Goal: Task Accomplishment & Management: Manage account settings

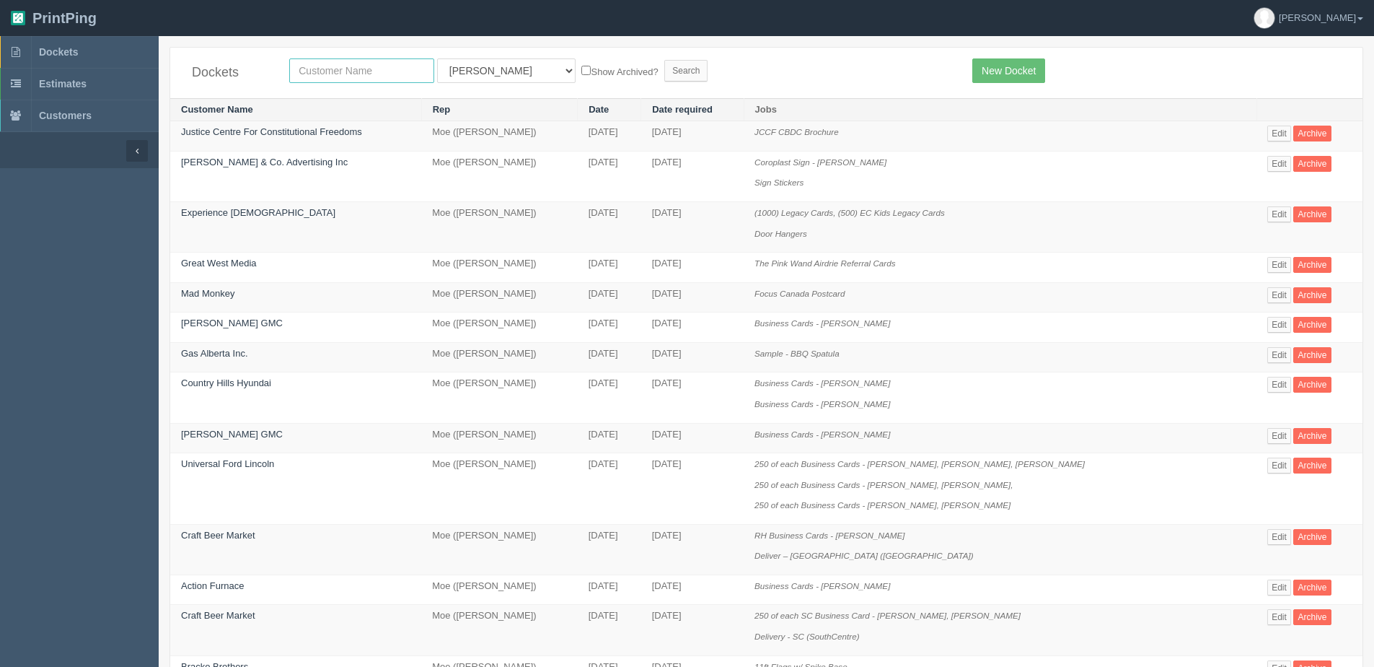
click at [342, 64] on input "text" at bounding box center [361, 70] width 145 height 25
type input "platform"
click at [665, 60] on input "Search" at bounding box center [686, 71] width 43 height 22
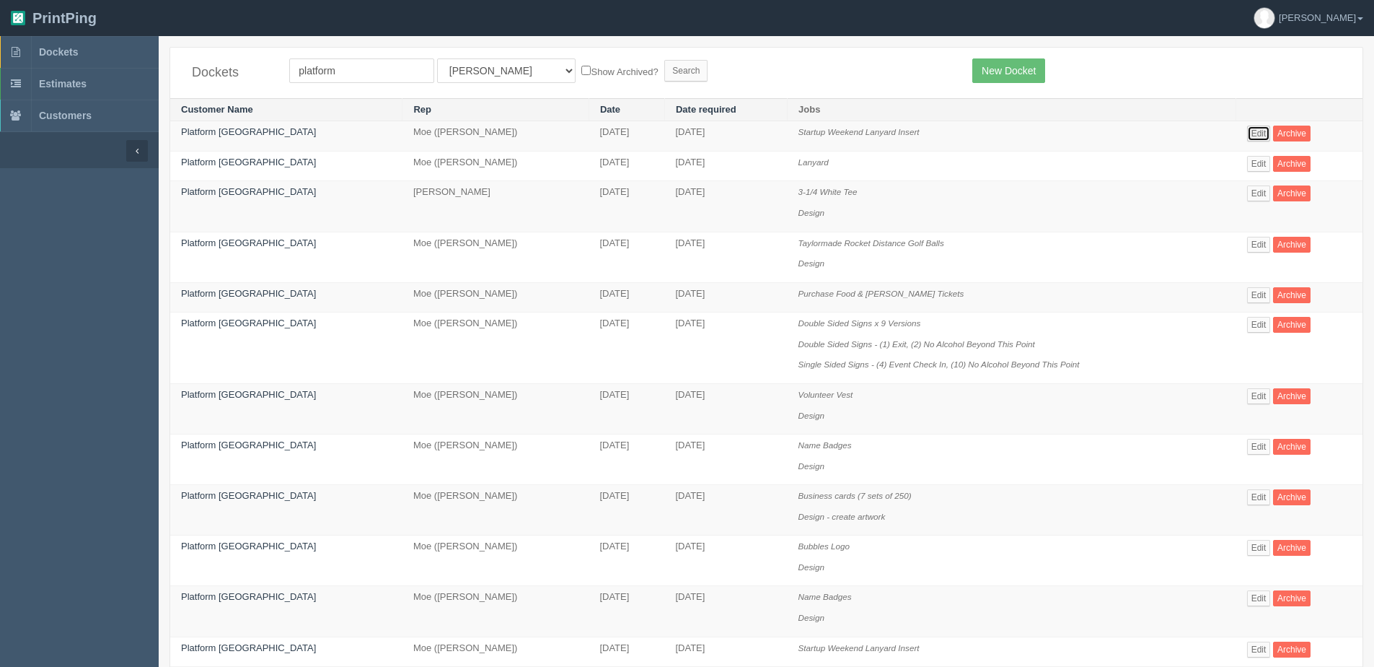
drag, startPoint x: 1252, startPoint y: 131, endPoint x: 1244, endPoint y: 134, distance: 8.4
click at [1252, 131] on link "Edit" at bounding box center [1259, 134] width 24 height 16
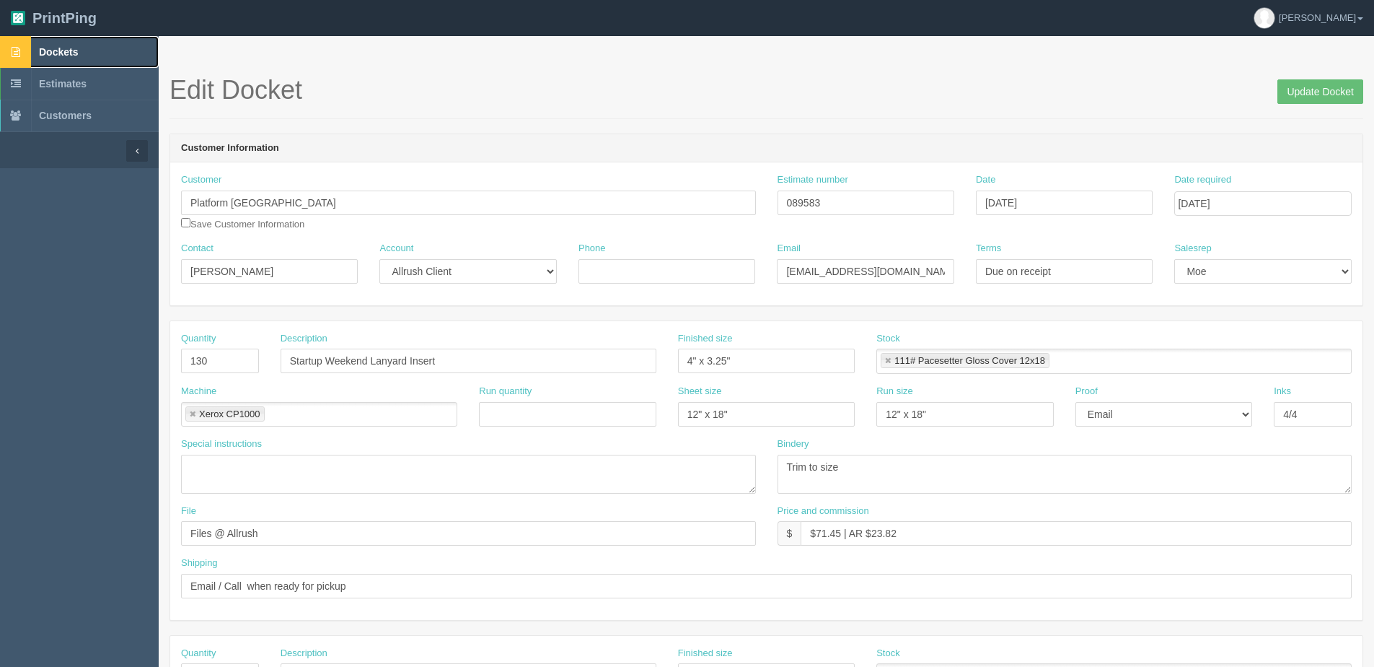
click at [53, 53] on span "Dockets" at bounding box center [58, 52] width 39 height 12
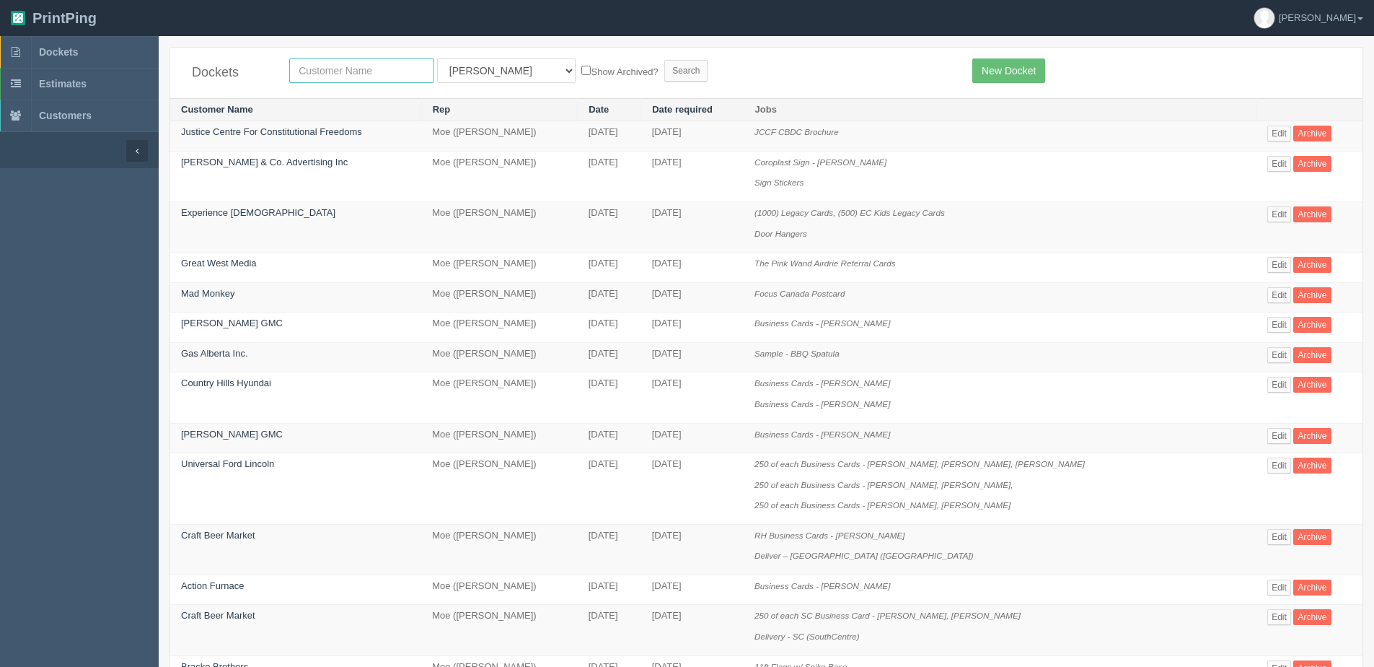
click at [352, 73] on input "text" at bounding box center [361, 70] width 145 height 25
type input "craftbeer"
click at [665, 60] on input "Search" at bounding box center [686, 71] width 43 height 22
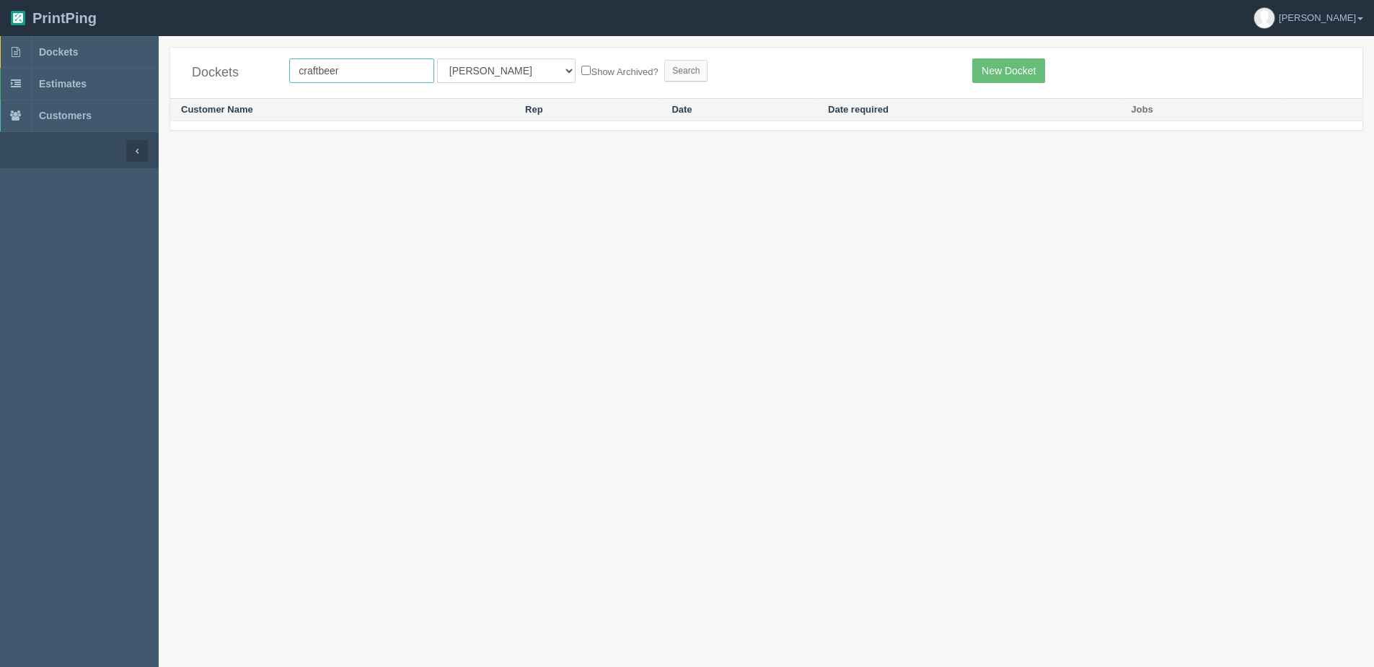
click at [321, 76] on input "craftbeer" at bounding box center [361, 70] width 145 height 25
type input "craft beer"
click at [582, 71] on label "Show Archived?" at bounding box center [620, 71] width 76 height 17
click at [582, 71] on input "Show Archived?" at bounding box center [586, 70] width 9 height 9
checkbox input "true"
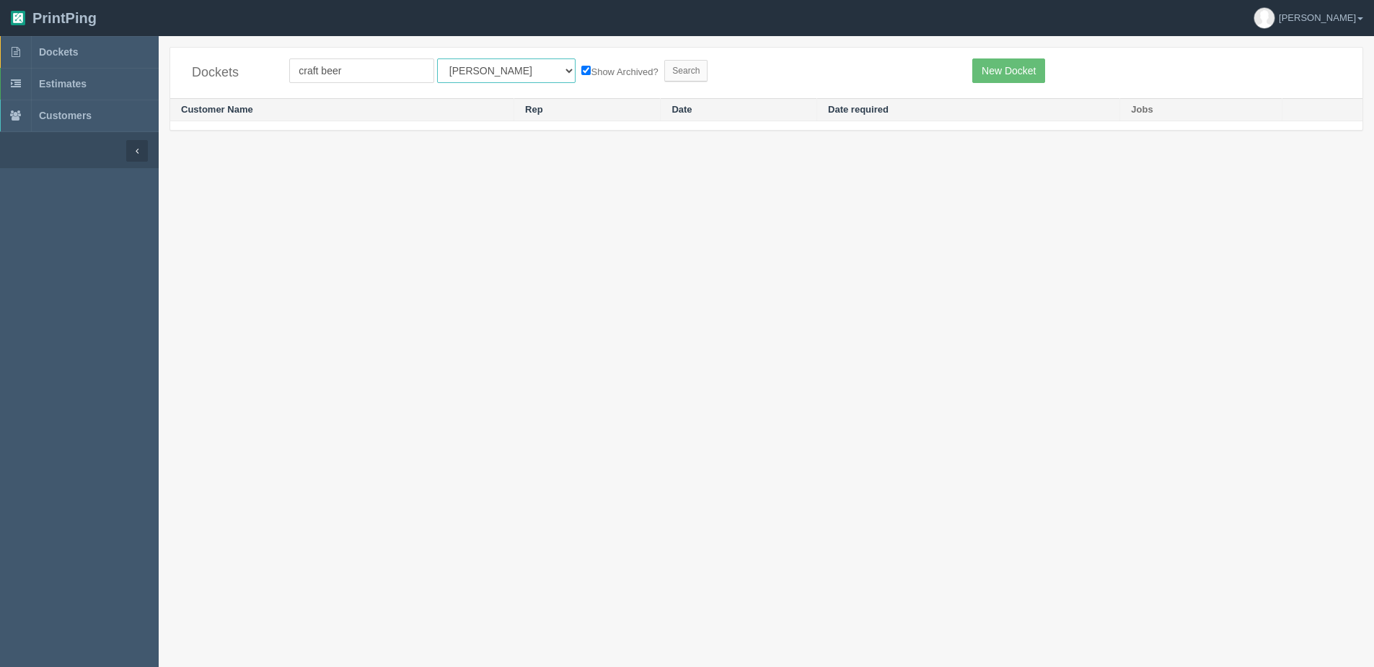
click at [492, 77] on select "All Users Ali Ali Test 1 Aly Amy Ankit Arif Brandon Dan France Greg Jim Mark Ma…" at bounding box center [506, 70] width 139 height 25
select select "1"
click at [437, 58] on select "All Users Ali Ali Test 1 Aly Amy Ankit Arif Brandon Dan France Greg Jim Mark Ma…" at bounding box center [506, 70] width 139 height 25
click at [665, 69] on input "Search" at bounding box center [686, 71] width 43 height 22
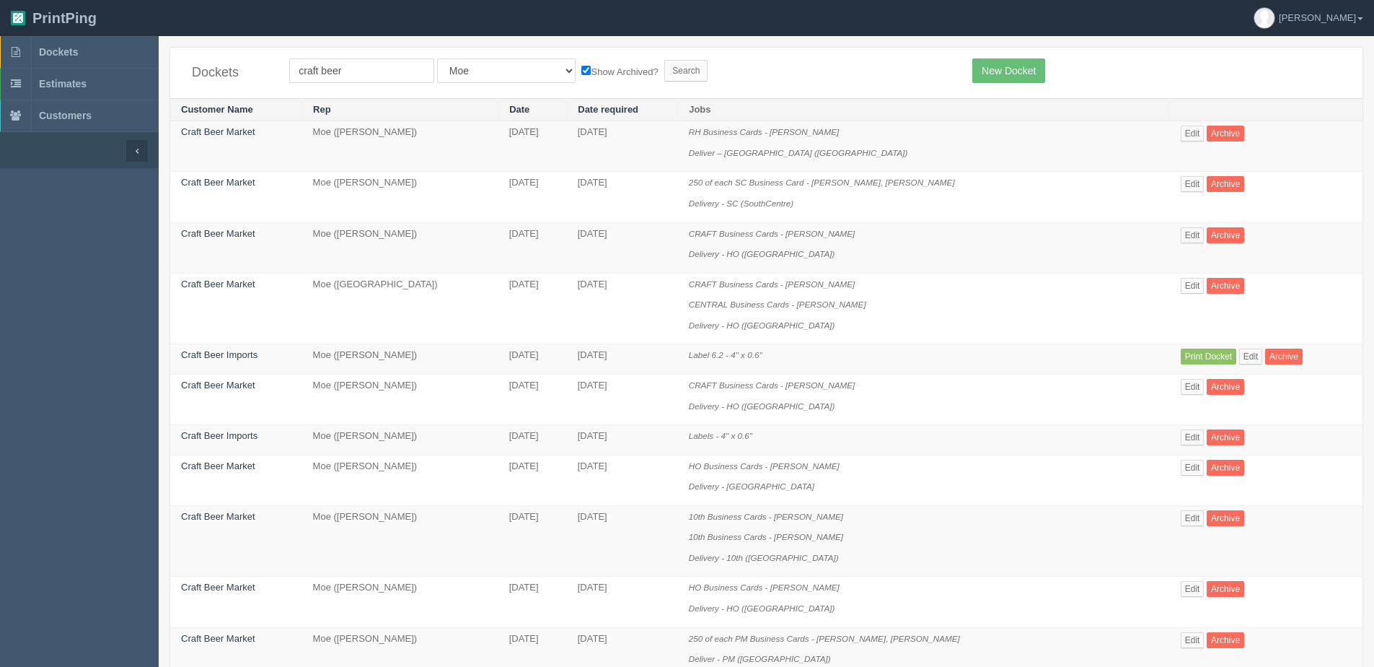
click at [432, 63] on form "craft beer All Users Ali Ali Test 1 Aly Amy Ankit Arif Brandon Dan France Greg …" at bounding box center [620, 70] width 662 height 25
click at [1189, 233] on link "Edit" at bounding box center [1193, 235] width 24 height 16
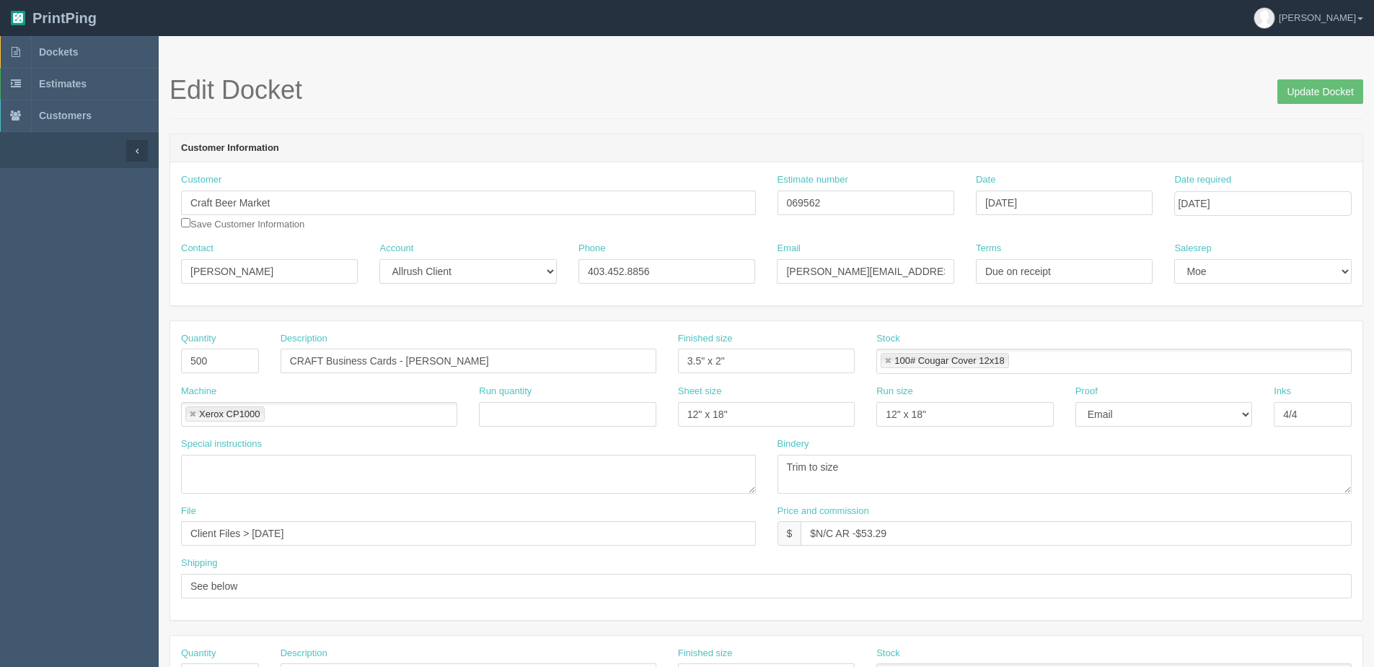
click at [1310, 76] on span "Update Docket" at bounding box center [1321, 90] width 86 height 29
click at [1312, 78] on span "Update Docket" at bounding box center [1321, 90] width 86 height 29
click at [1323, 89] on input "Update Docket" at bounding box center [1321, 91] width 86 height 25
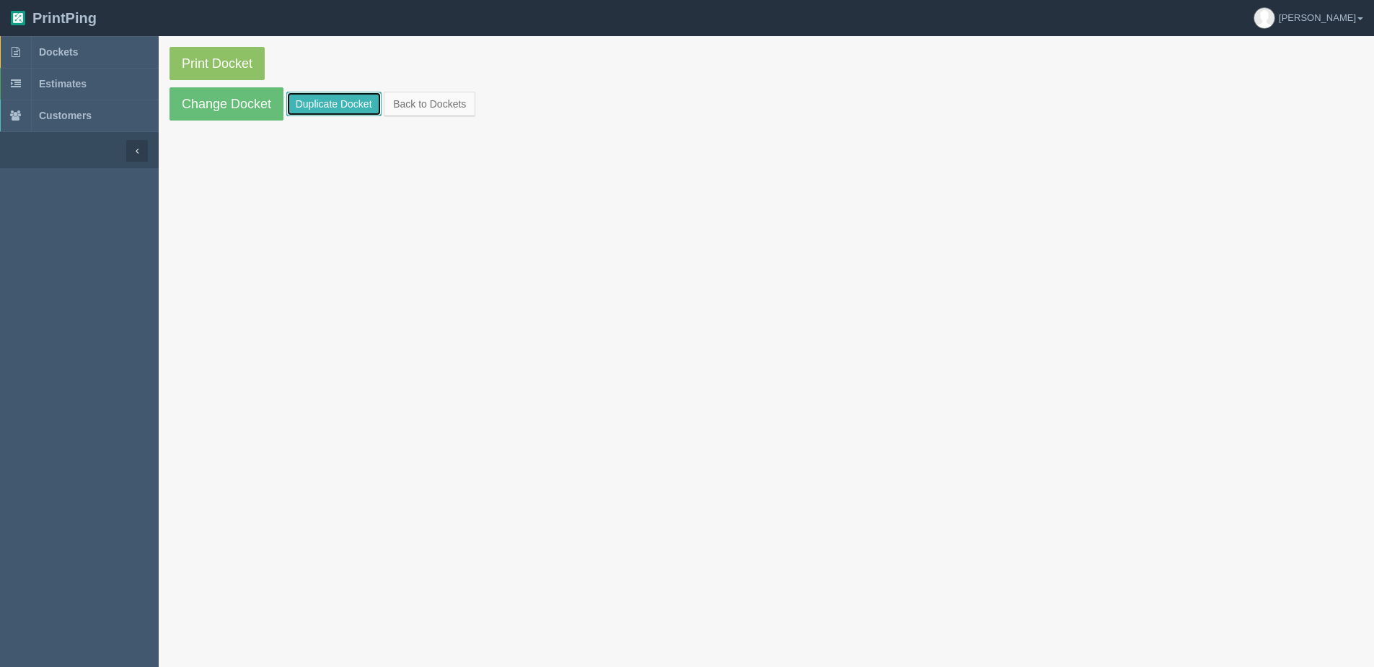
click at [319, 101] on link "Duplicate Docket" at bounding box center [333, 104] width 95 height 25
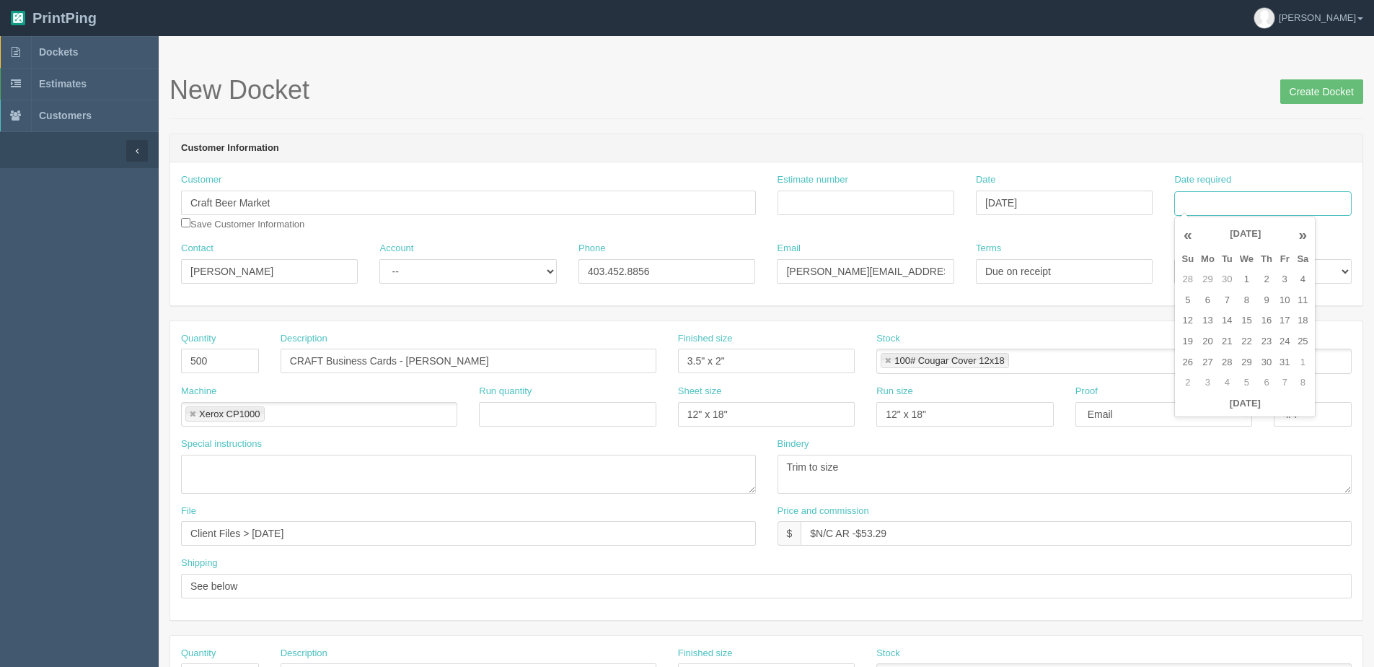
click at [1269, 196] on input "Date required" at bounding box center [1263, 203] width 177 height 25
click at [1219, 413] on th "[DATE]" at bounding box center [1245, 403] width 134 height 21
click at [1219, 299] on td "7" at bounding box center [1228, 300] width 18 height 21
type input "[DATE]"
click at [0, 358] on html "PrintPing [PERSON_NAME] Edit account ( [PERSON_NAME][EMAIL_ADDRESS][DOMAIN_NAME…" at bounding box center [687, 655] width 1374 height 1310
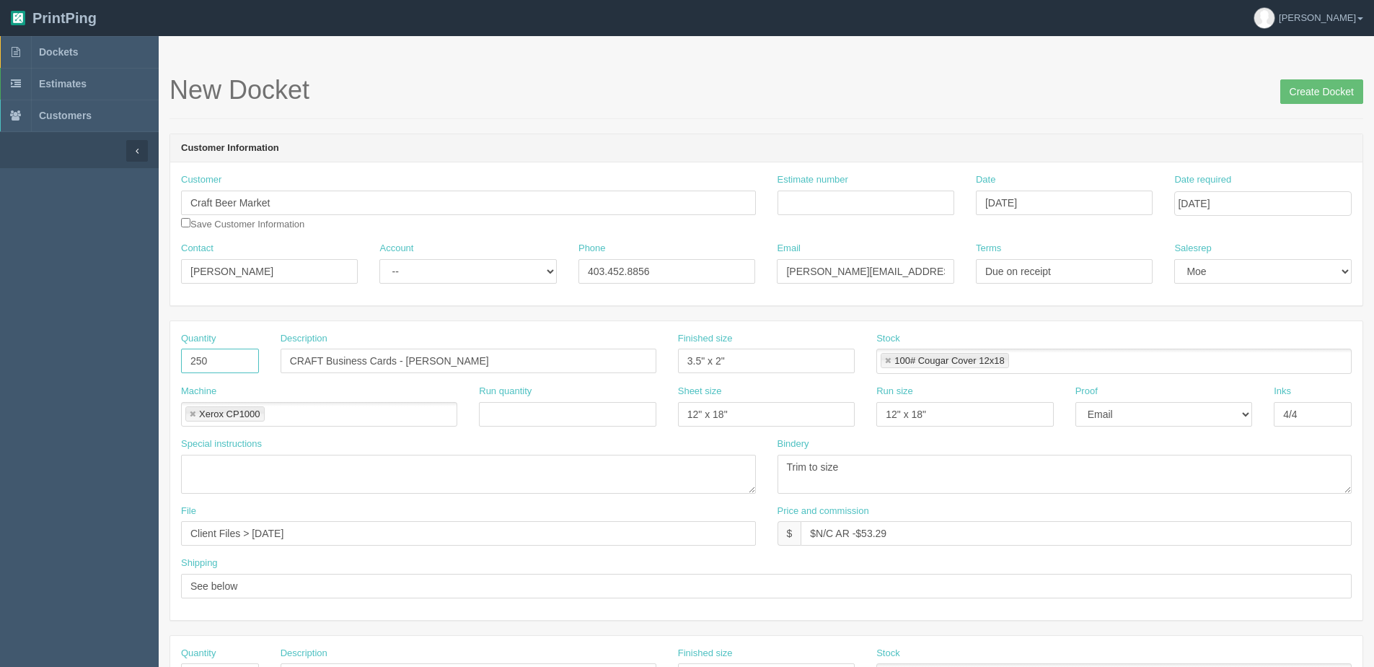
type input "250"
click at [501, 367] on input "CRAFT Business Cards - [PERSON_NAME]" at bounding box center [469, 360] width 376 height 25
drag, startPoint x: 406, startPoint y: 359, endPoint x: 486, endPoint y: 326, distance: 86.7
click at [465, 339] on div "Description CRAFT Business Cards - [PERSON_NAME]" at bounding box center [469, 353] width 376 height 42
type input "CRAFT Business Cards - [PERSON_NAME]"
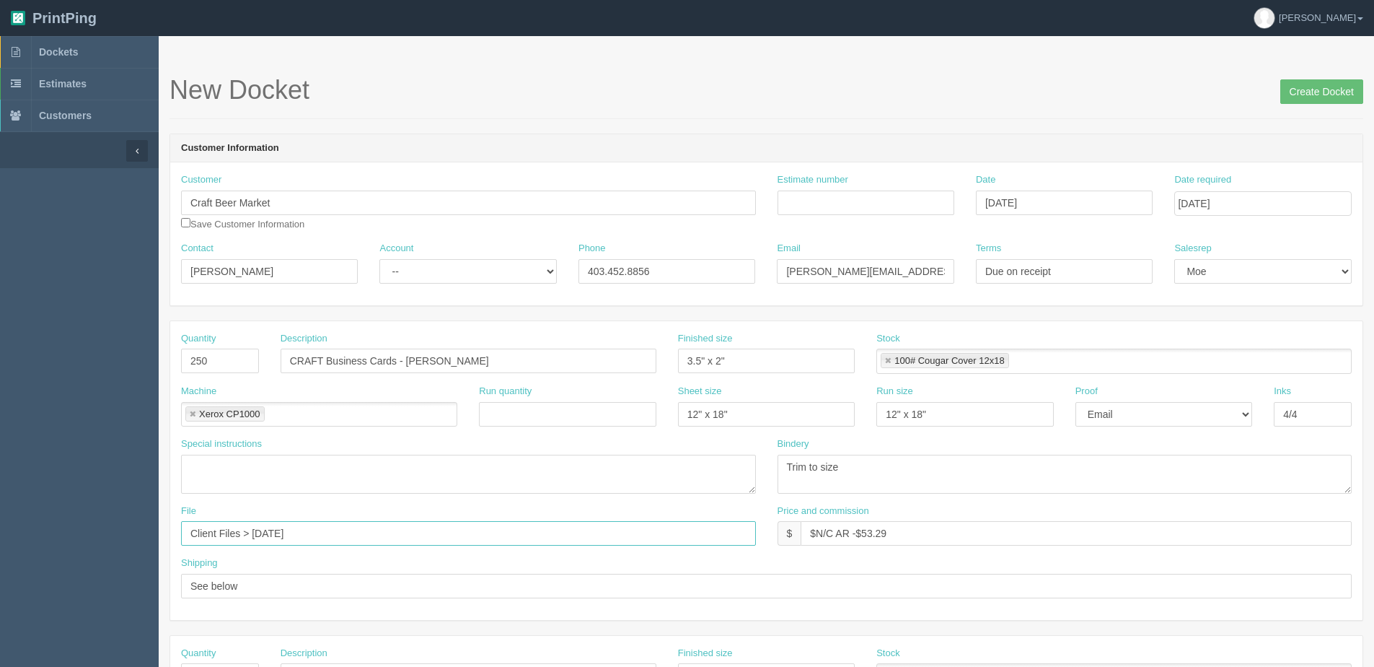
drag, startPoint x: 256, startPoint y: 533, endPoint x: 695, endPoint y: 470, distance: 443.1
click at [665, 473] on div "Quantity 250 Description CRAFT Business Cards - Lewis Clark Finished size 3.5" …" at bounding box center [766, 470] width 1193 height 299
type input "Client Files > August 2024 > Business Cards_07-8-24"
drag, startPoint x: 452, startPoint y: 531, endPoint x: -4, endPoint y: 526, distance: 456.0
click at [0, 526] on html "PrintPing Dan Edit account ( dan@allrush.ca ) Logout Dockets Estimates Customers" at bounding box center [687, 655] width 1374 height 1310
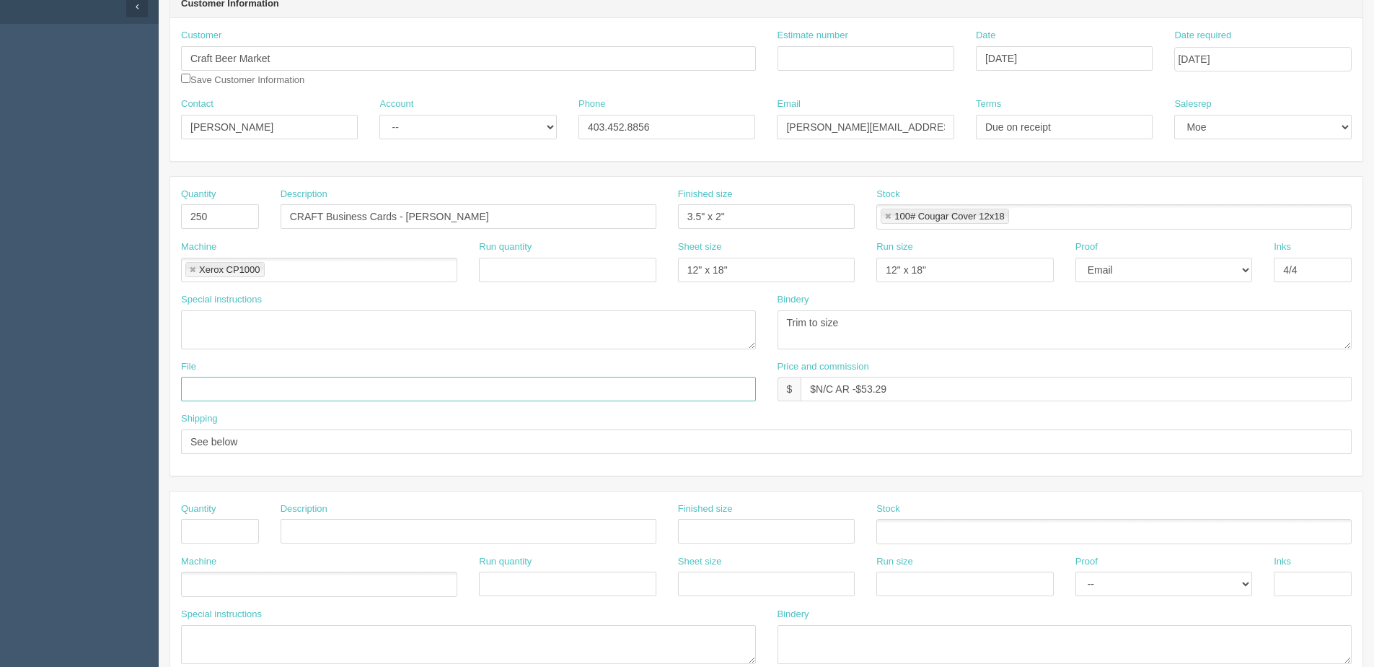
scroll to position [361, 0]
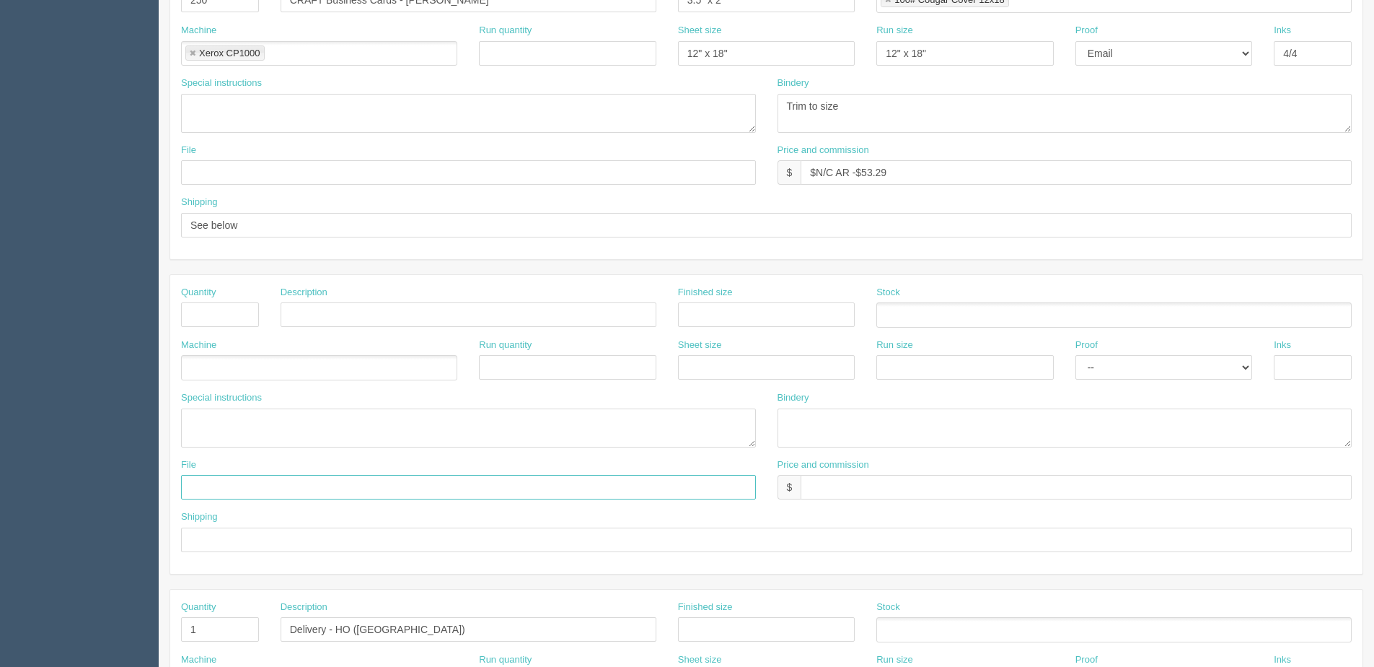
click at [216, 493] on input "text" at bounding box center [468, 487] width 575 height 25
paste input "Client Files > [DATE] > Business Cards_[DATE]"
type input "Client Files > [DATE] > Business Cards_[DATE]"
click at [220, 302] on input "text" at bounding box center [220, 314] width 78 height 25
type input "1"
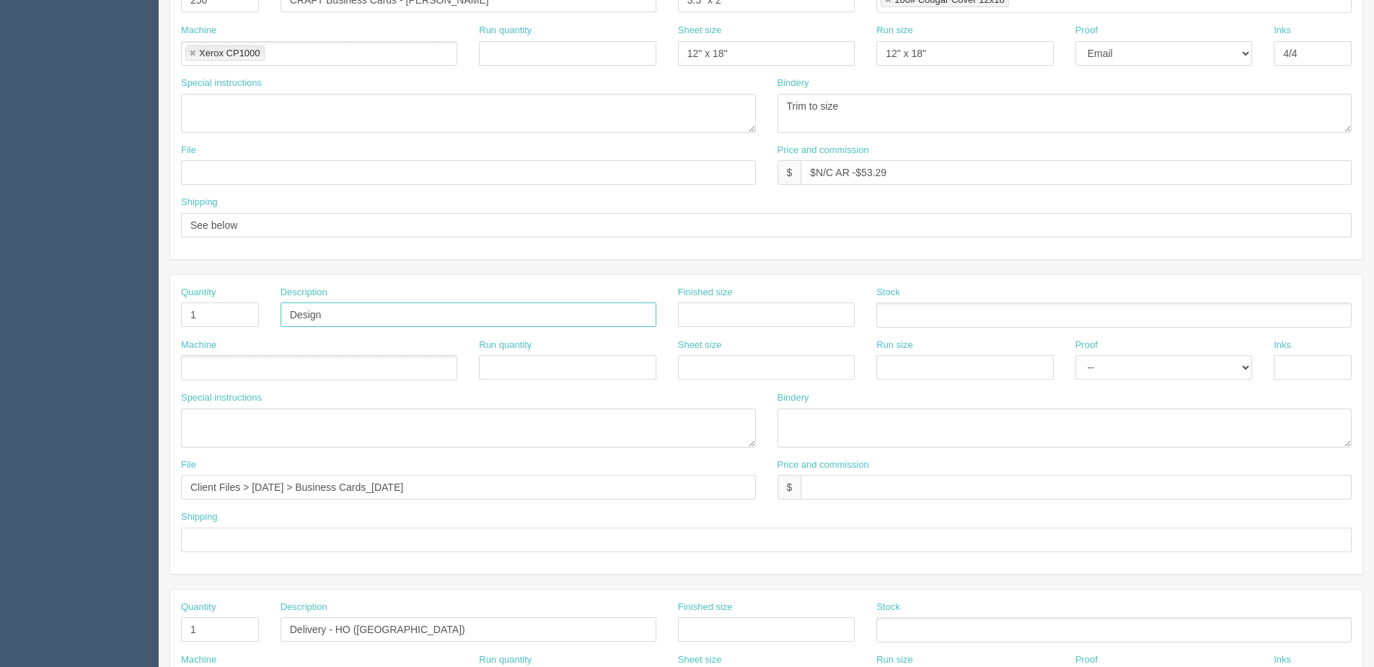
type input "Design"
click at [223, 364] on ul at bounding box center [319, 367] width 276 height 25
type input "Design"
drag, startPoint x: 1157, startPoint y: 364, endPoint x: 1151, endPoint y: 375, distance: 12.6
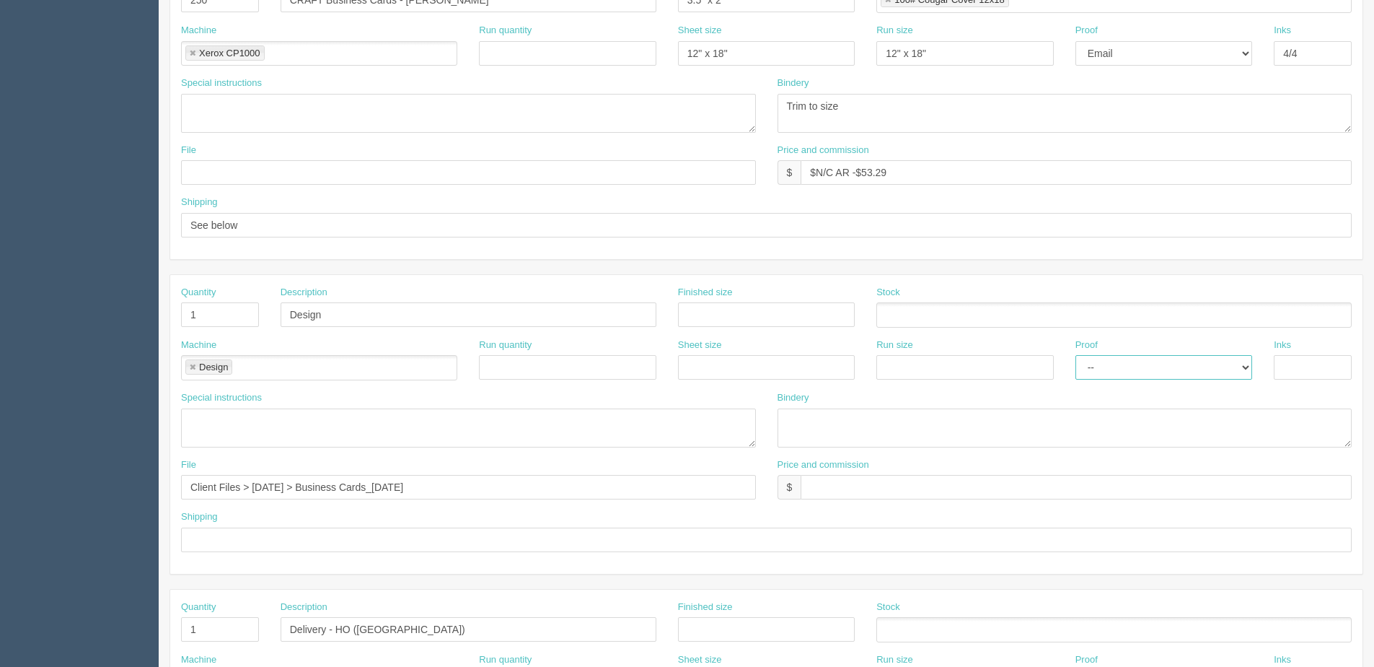
click at [1157, 365] on select "-- Email Hard Copy" at bounding box center [1164, 367] width 177 height 25
select select "Email"
click at [1076, 355] on select "-- Email Hard Copy" at bounding box center [1164, 367] width 177 height 25
click at [206, 427] on textarea at bounding box center [468, 427] width 575 height 39
click at [534, 422] on textarea "See email for setup instructions - change address, phone number," at bounding box center [468, 427] width 575 height 39
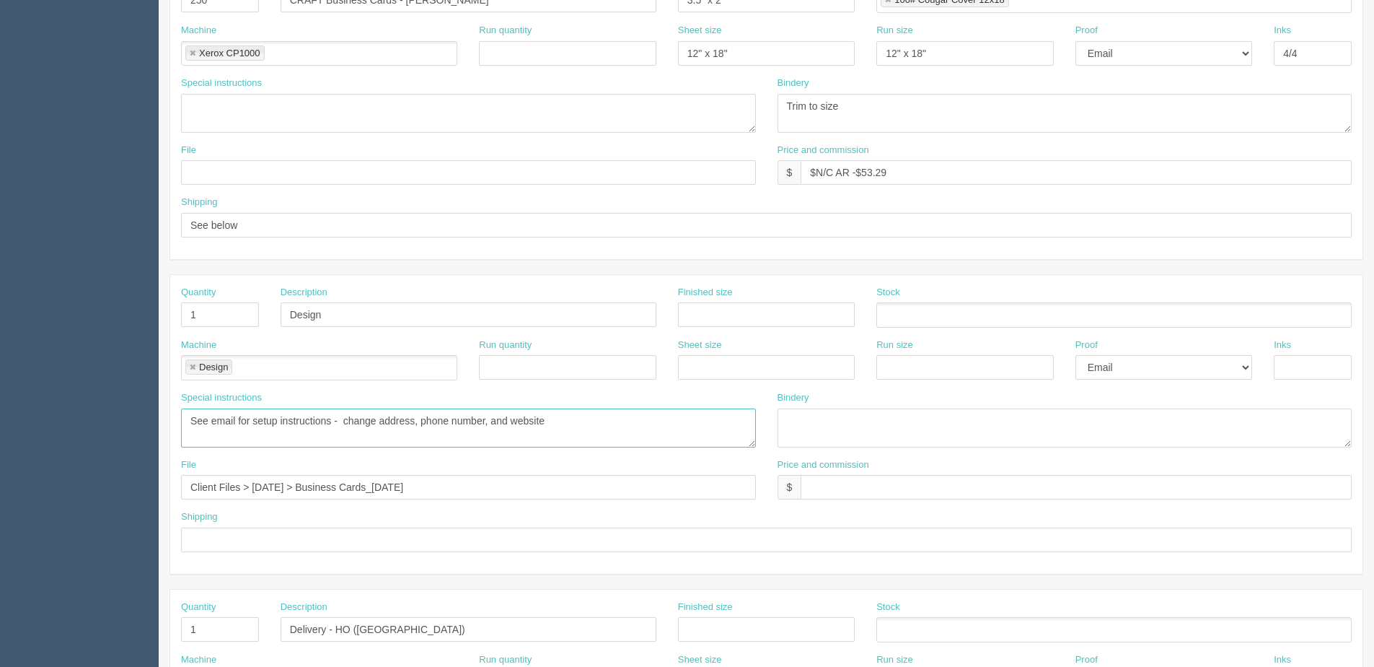
type textarea "See email for setup instructions - change address, phone number, and website"
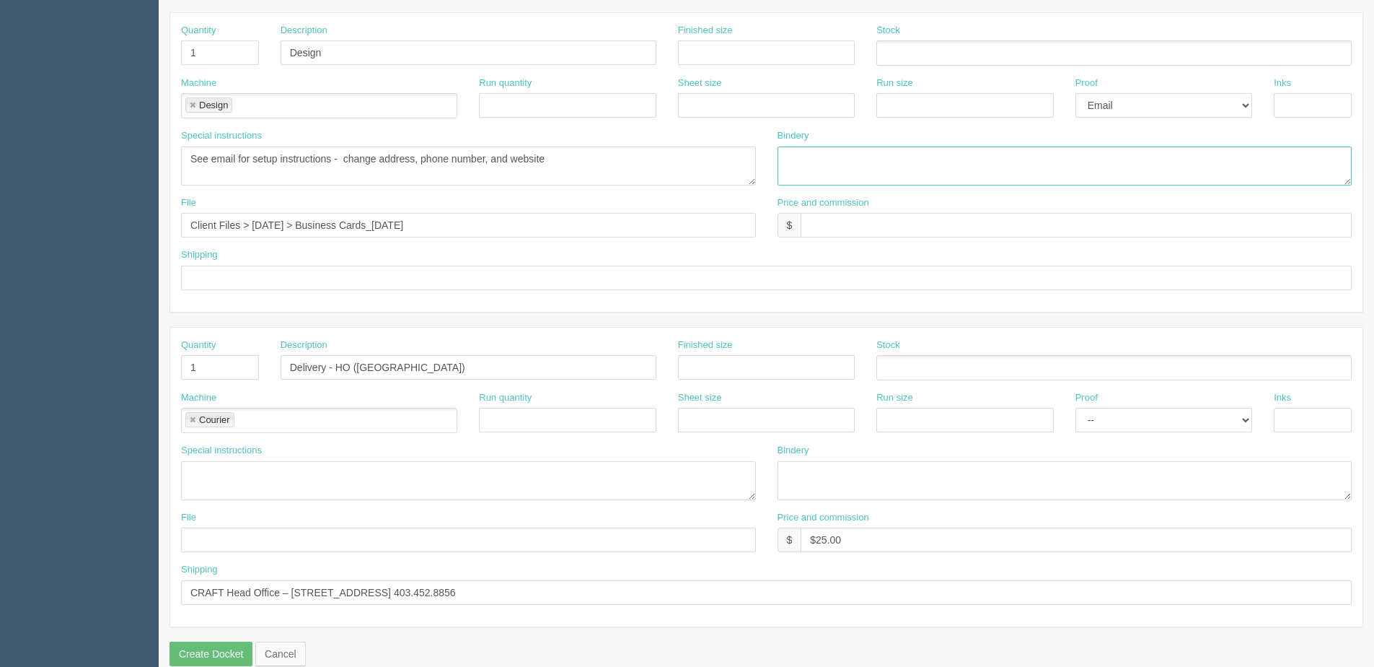
scroll to position [644, 0]
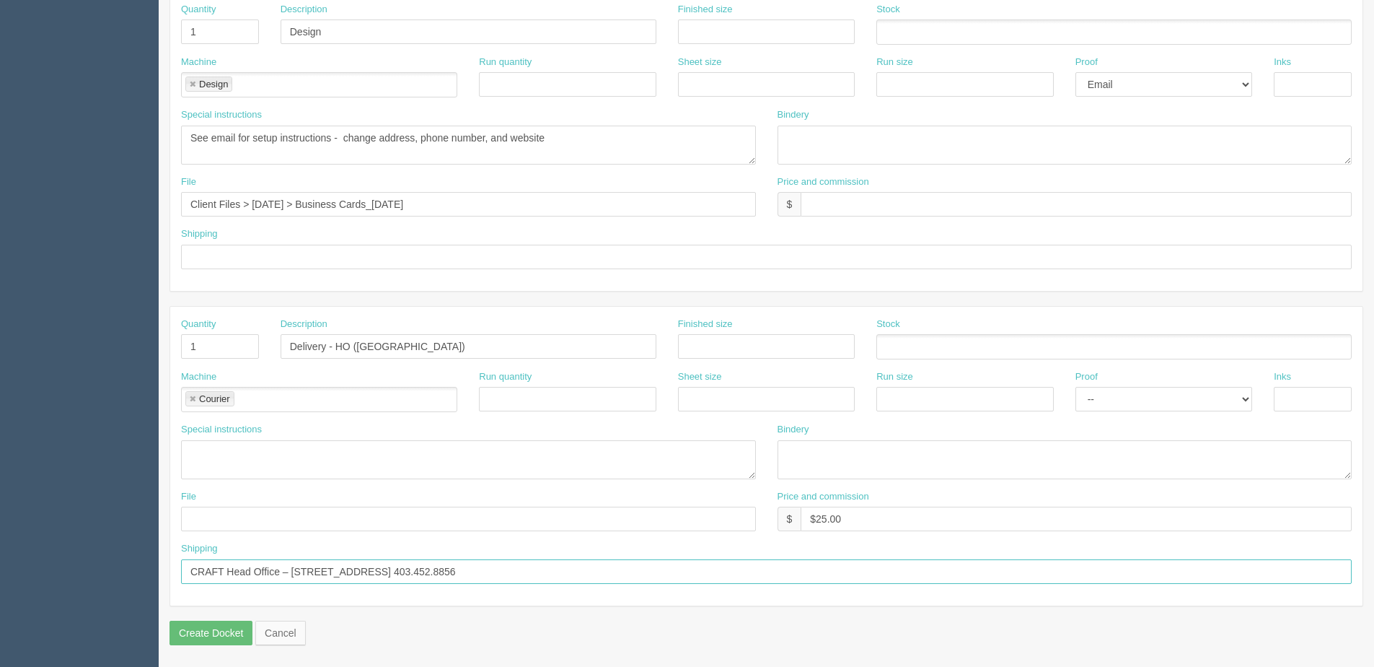
click at [675, 565] on input "CRAFT Head Office – #202, 319 10TH Ave SW Calgary, AB T2R 0A5 Canada 403.452.88…" at bounding box center [766, 571] width 1171 height 25
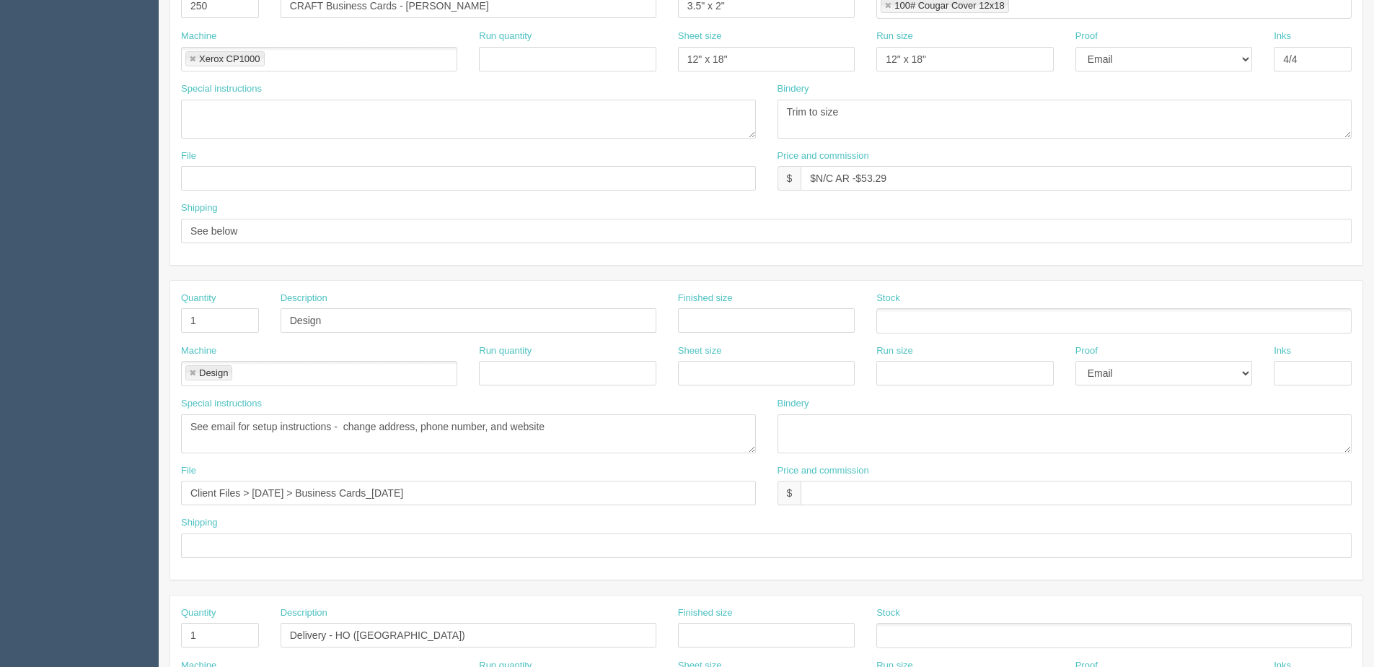
scroll to position [66, 0]
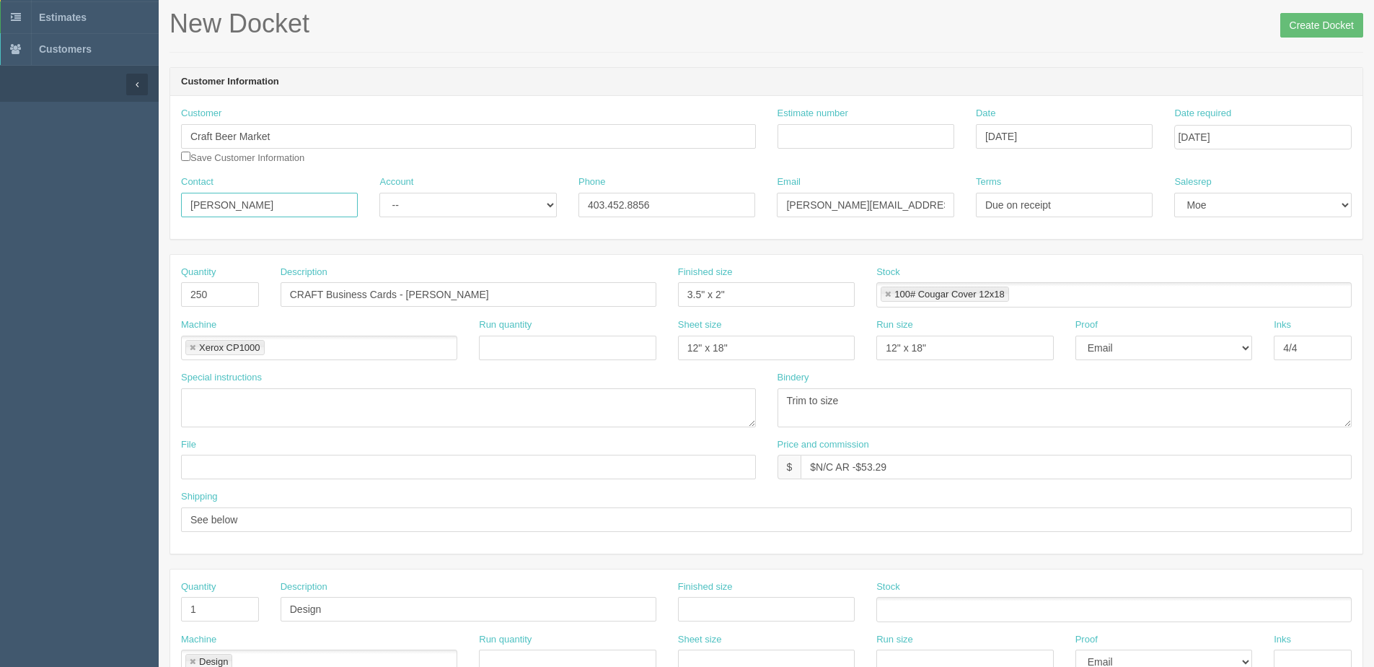
drag, startPoint x: 14, startPoint y: 215, endPoint x: -197, endPoint y: 218, distance: 211.4
click at [0, 218] on html "PrintPing Dan Edit account ( dan@allrush.ca ) Logout Dockets Estimates Customers" at bounding box center [687, 589] width 1374 height 1310
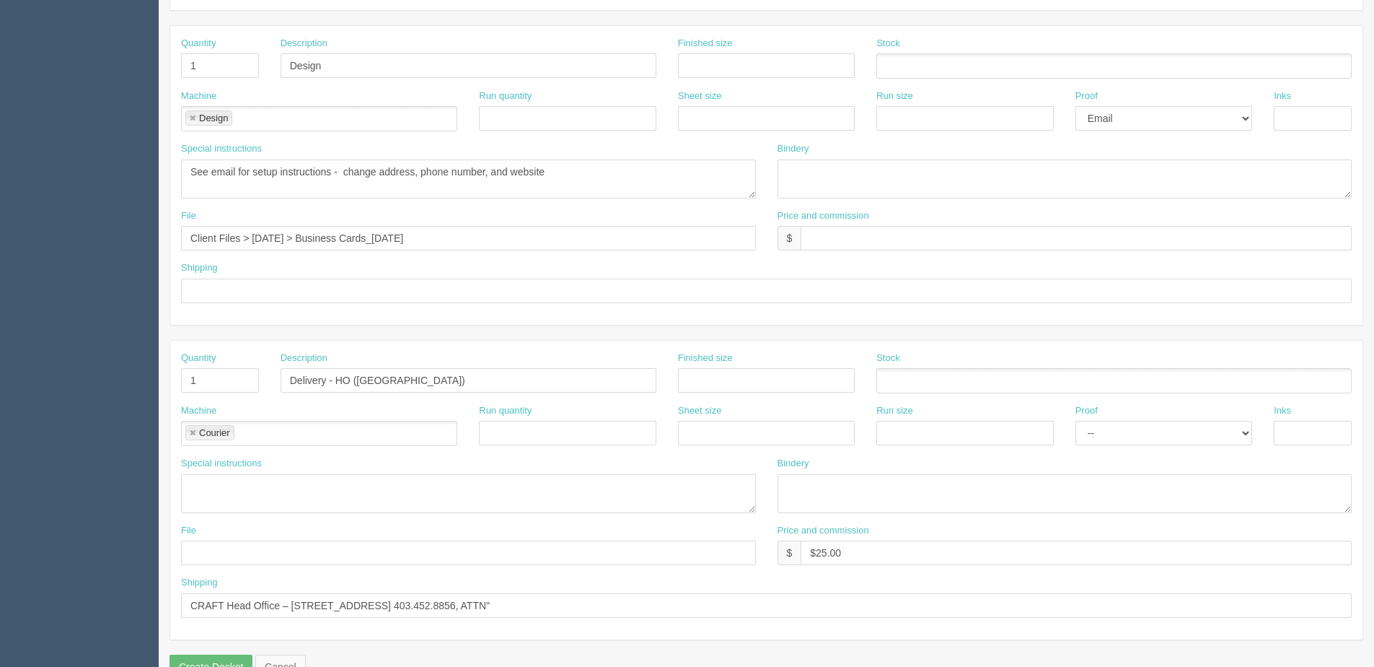
scroll to position [644, 0]
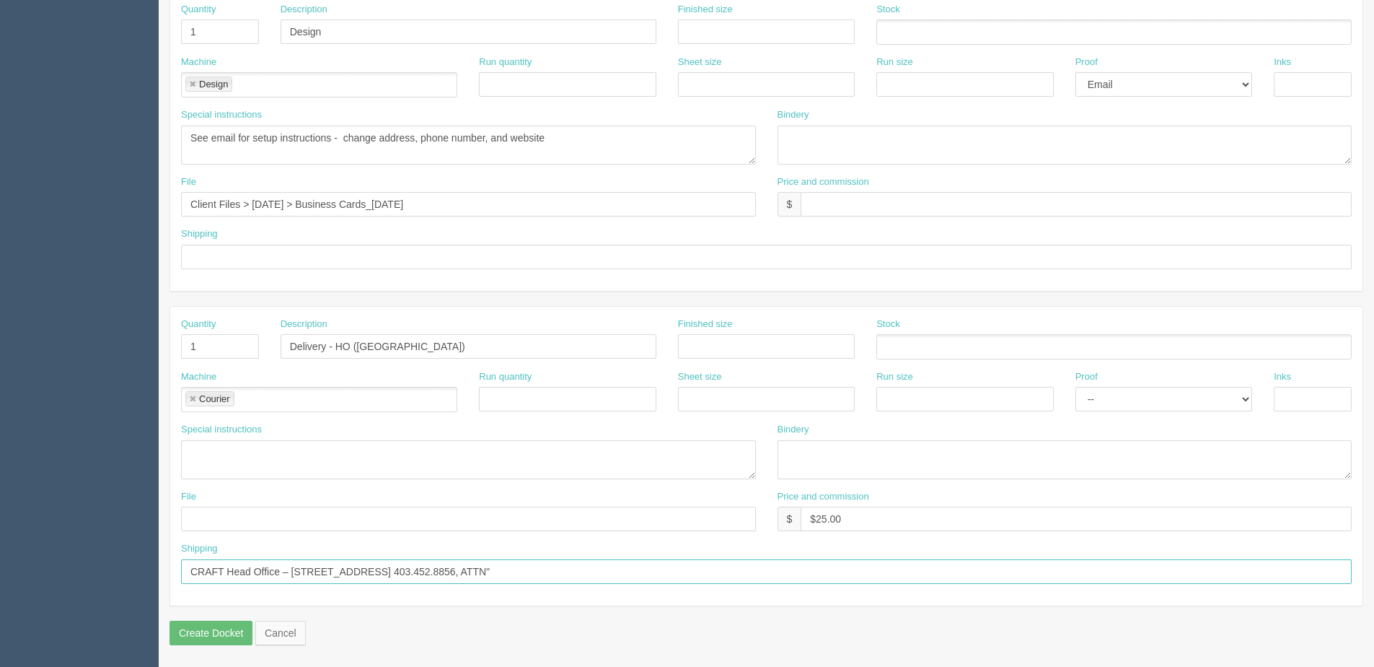
click at [666, 572] on input "CRAFT Head Office – #202, 319 10TH Ave SW Calgary, AB T2R 0A5 Canada 403.452.88…" at bounding box center [766, 571] width 1171 height 25
paste input "Selena Brown"
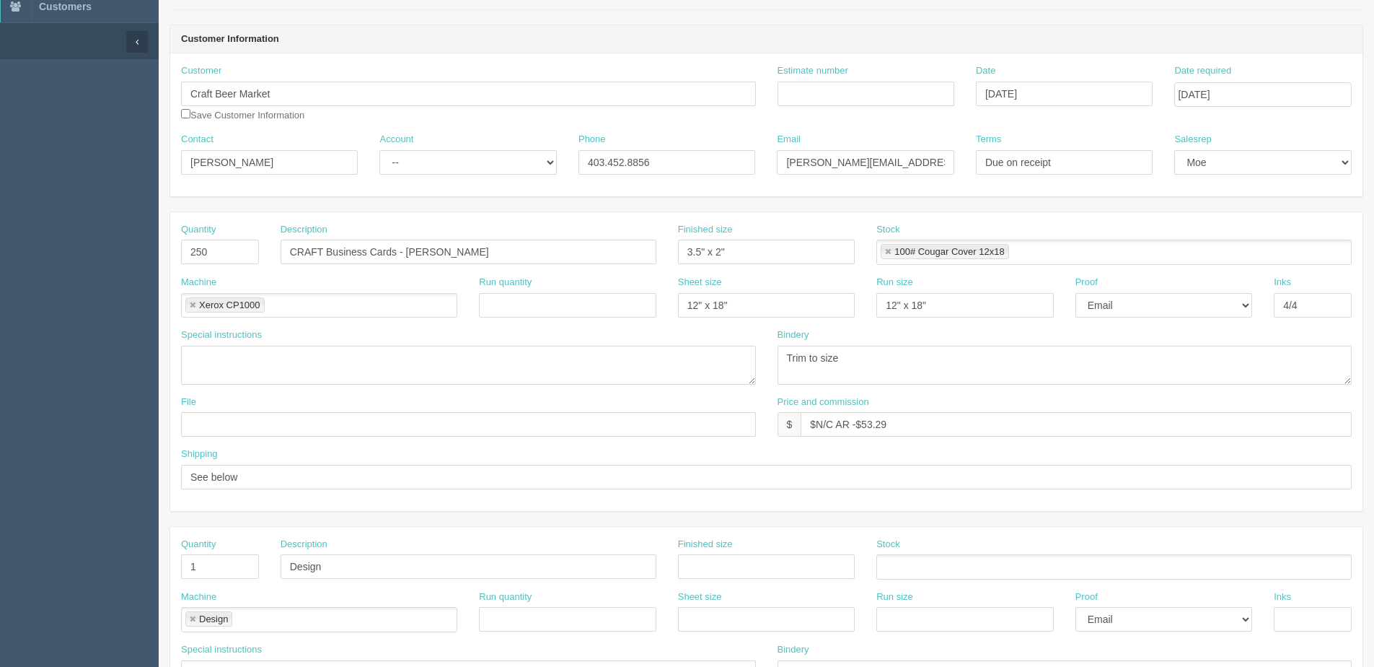
scroll to position [0, 0]
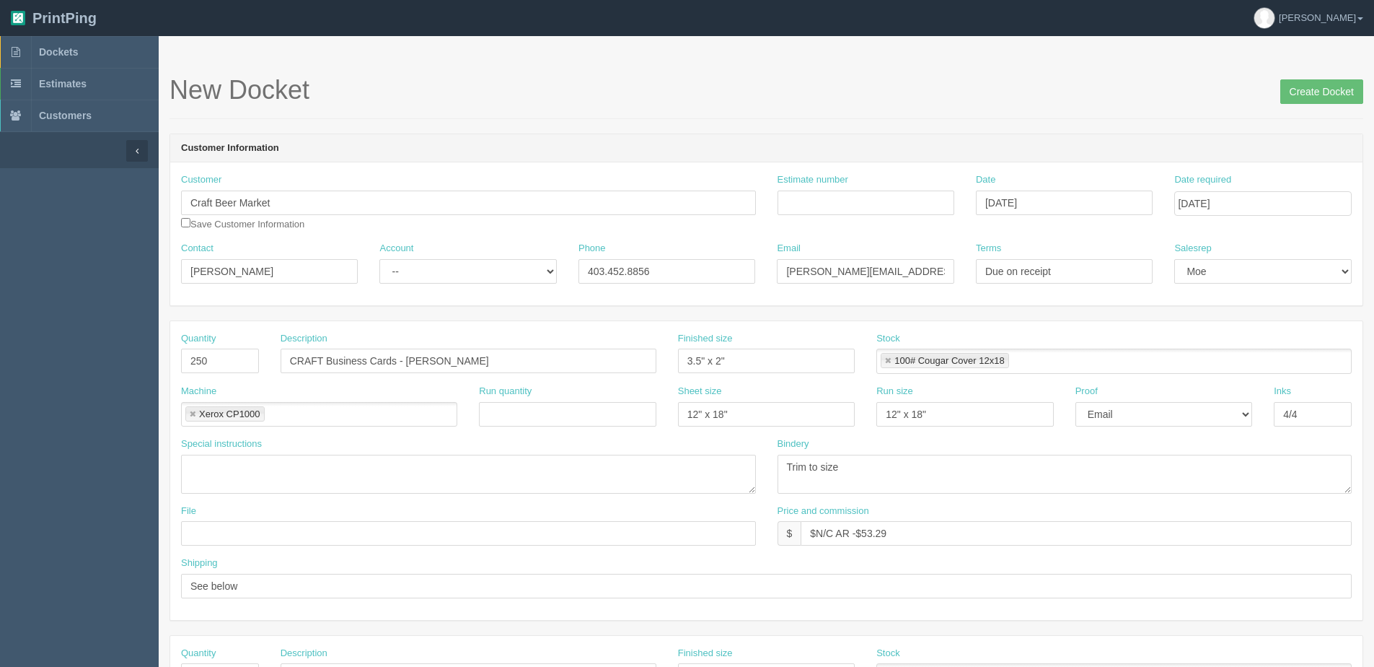
type input "CRAFT Head Office – #202, 319 10TH Ave SW Calgary, AB T2R 0A5 Canada 403.452.88…"
click at [1302, 78] on span "Create Docket" at bounding box center [1322, 90] width 83 height 29
click at [1307, 99] on input "Create Docket" at bounding box center [1322, 91] width 83 height 25
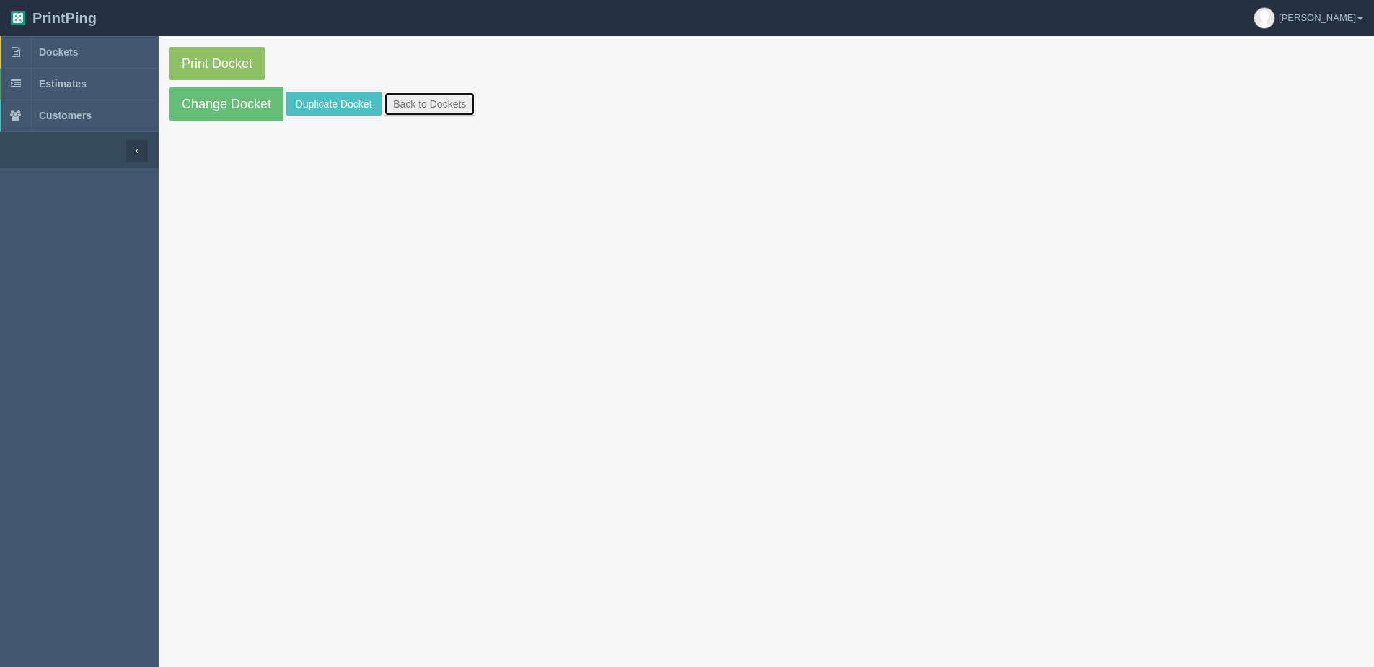
click at [450, 113] on link "Back to Dockets" at bounding box center [430, 104] width 92 height 25
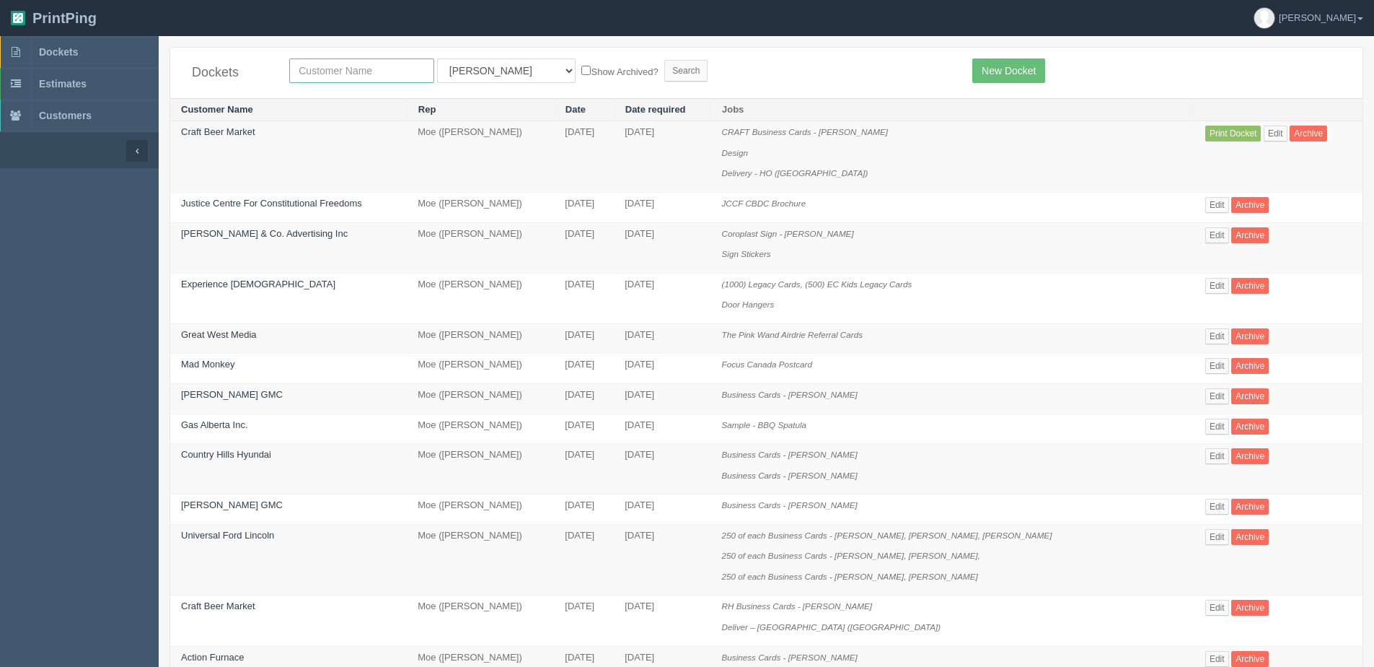
click at [393, 82] on input "text" at bounding box center [361, 70] width 145 height 25
click at [365, 78] on input "text" at bounding box center [361, 70] width 145 height 25
type input "craft"
click at [665, 60] on input "Search" at bounding box center [686, 71] width 43 height 22
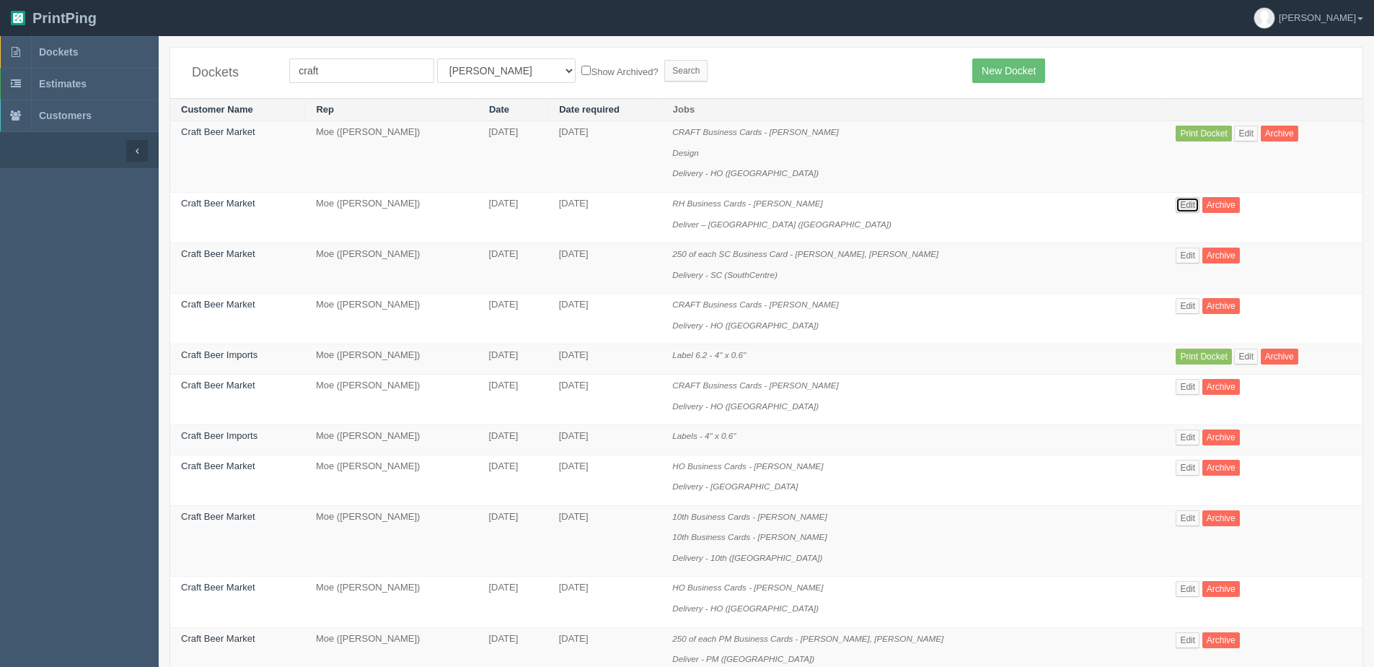
click at [1188, 209] on link "Edit" at bounding box center [1188, 205] width 24 height 16
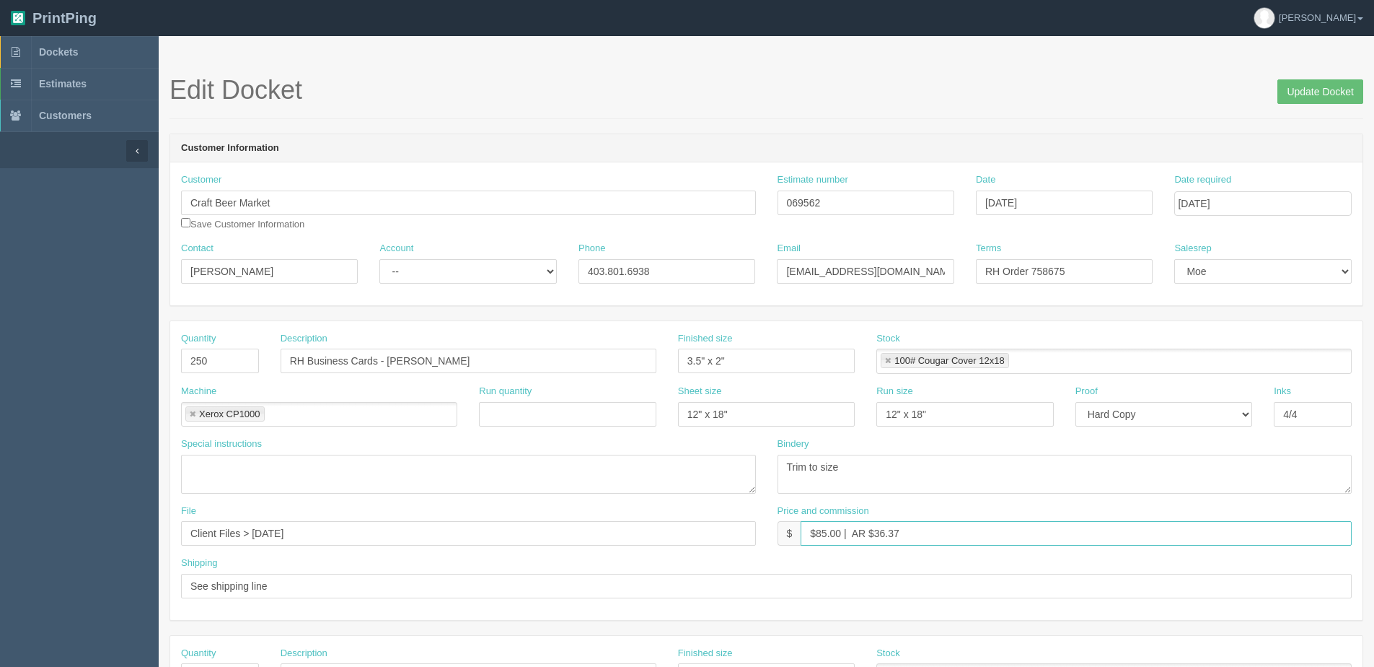
drag, startPoint x: 480, startPoint y: 550, endPoint x: 421, endPoint y: 549, distance: 58.4
click at [421, 550] on div "File Client Files > [DATE] Price and commission $ $85.00 | AR $36.37" at bounding box center [766, 530] width 1193 height 53
click at [50, 51] on span "Dockets" at bounding box center [58, 52] width 39 height 12
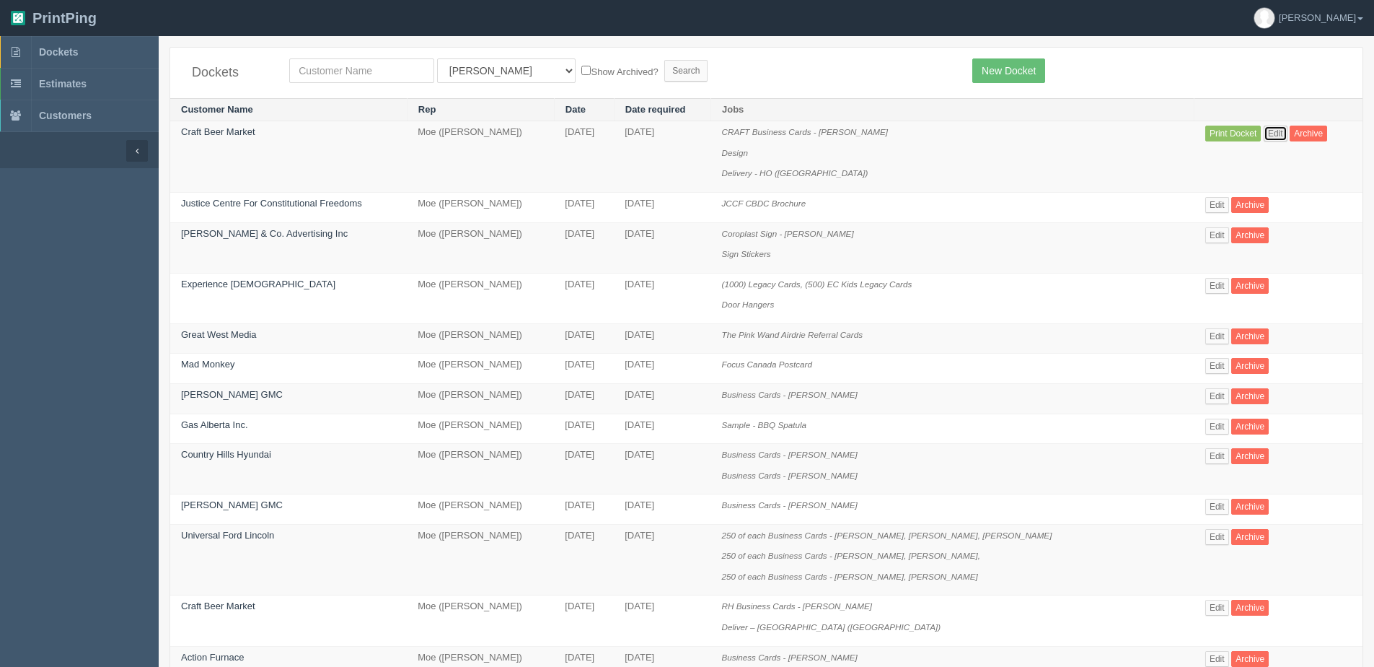
click at [1270, 131] on link "Edit" at bounding box center [1276, 134] width 24 height 16
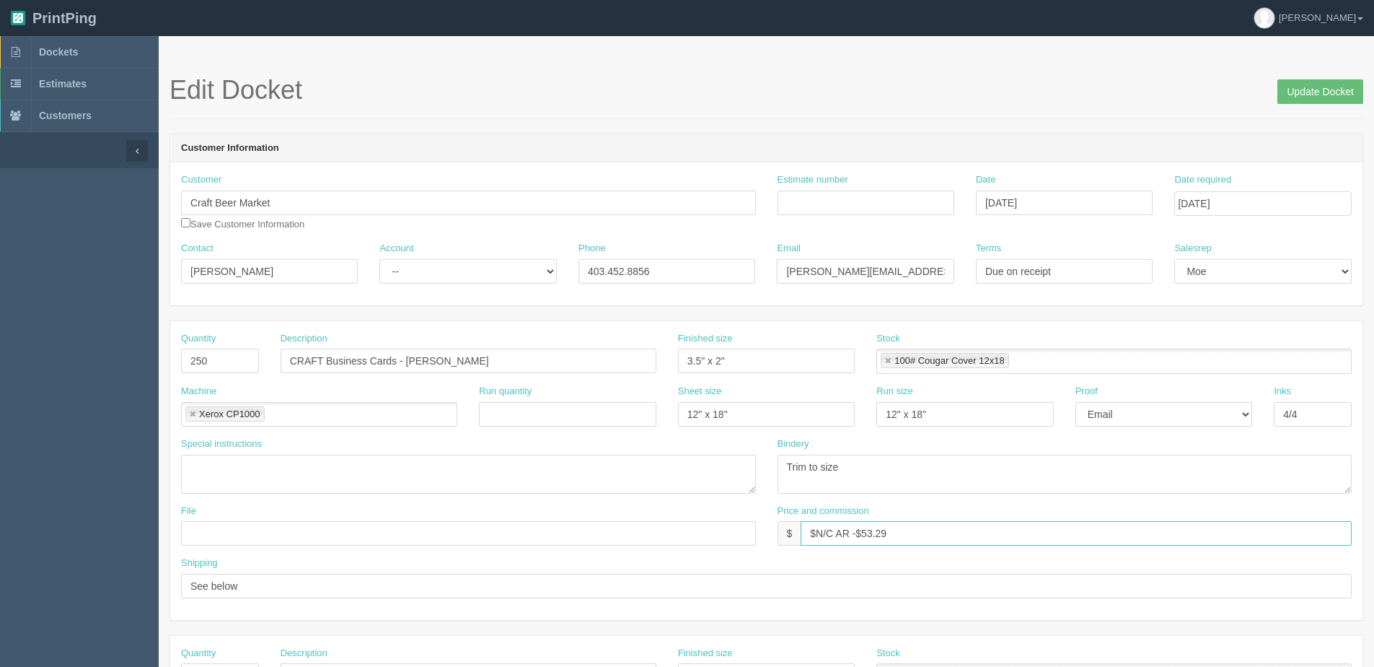
drag, startPoint x: 903, startPoint y: 532, endPoint x: 348, endPoint y: 580, distance: 557.7
click at [371, 580] on div "Quantity 250 Description CRAFT Business Cards - [PERSON_NAME] Finished size 3.5…" at bounding box center [766, 470] width 1193 height 299
paste input "85.00 | AR $36.37"
type input "$85.00 | AR $36.37"
click at [846, 201] on input "Estimate number" at bounding box center [866, 202] width 177 height 25
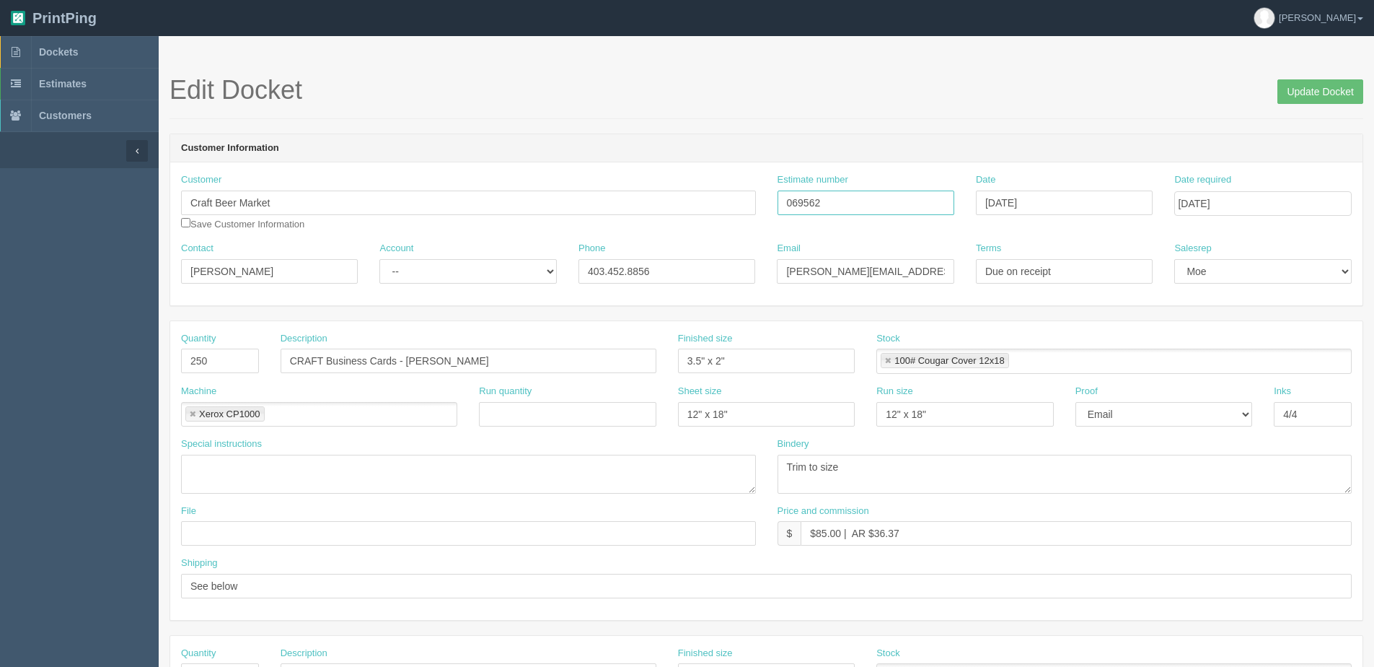
type input "069562"
type input "[DATE]"
drag, startPoint x: 394, startPoint y: 266, endPoint x: 408, endPoint y: 285, distance: 24.2
click at [395, 266] on select "-- Existing Client Allrush Client Rep Client" at bounding box center [468, 271] width 177 height 25
select select "Allrush Client"
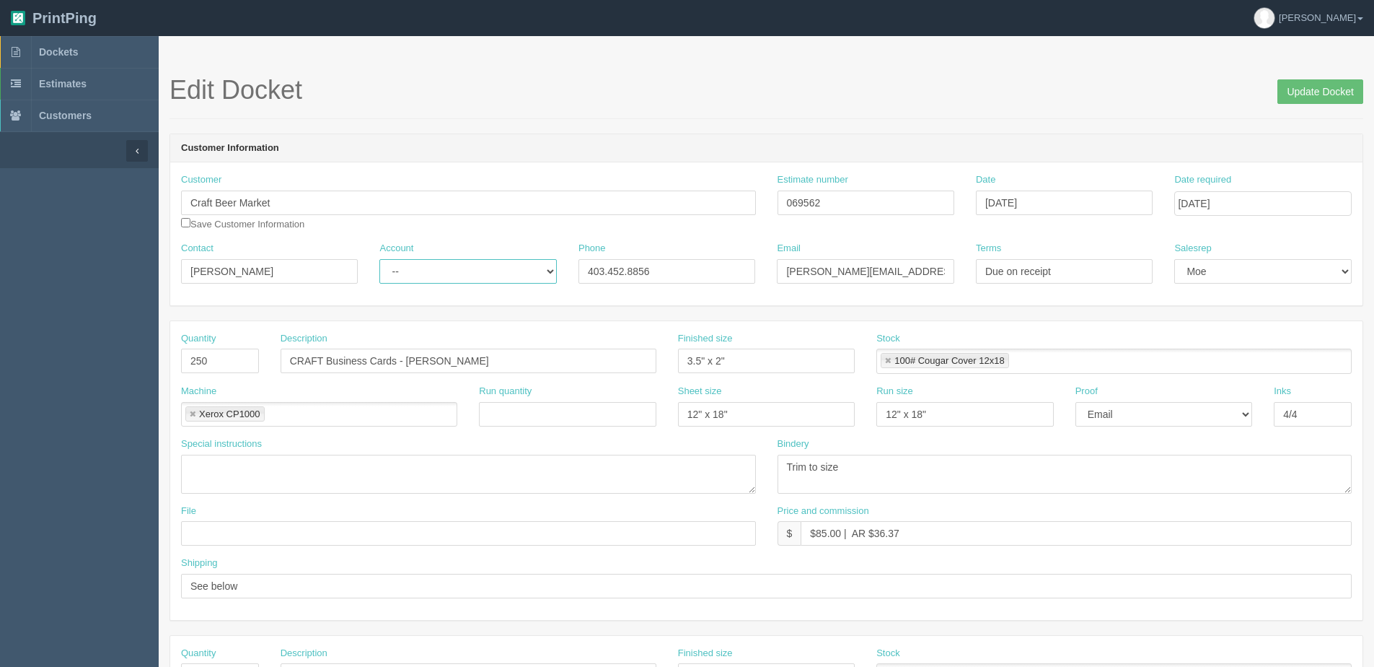
click at [380, 259] on select "-- Existing Client Allrush Client Rep Client" at bounding box center [468, 271] width 177 height 25
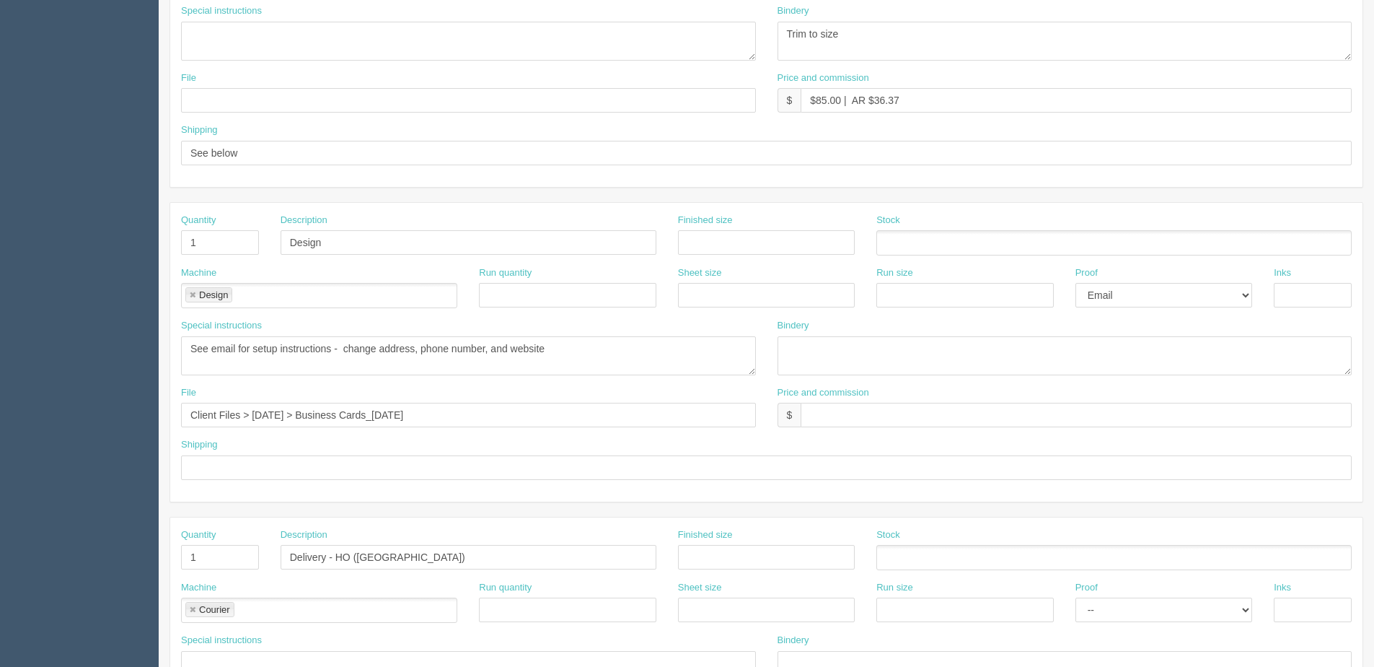
scroll to position [644, 0]
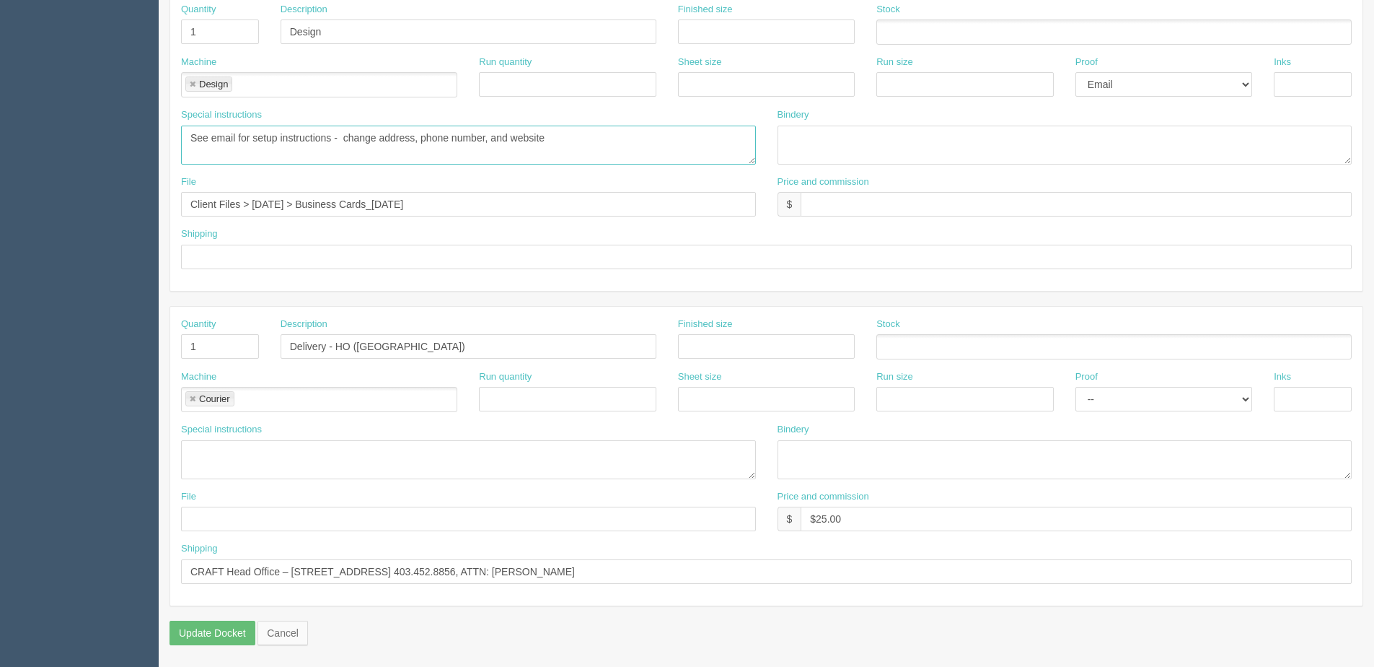
click at [237, 137] on textarea "See email for setup instructions - change address, phone number, and website" at bounding box center [468, 145] width 575 height 39
type textarea "See email in docket for setup instructions - change address, phone number, and …"
click at [1113, 250] on input "text" at bounding box center [766, 257] width 1171 height 25
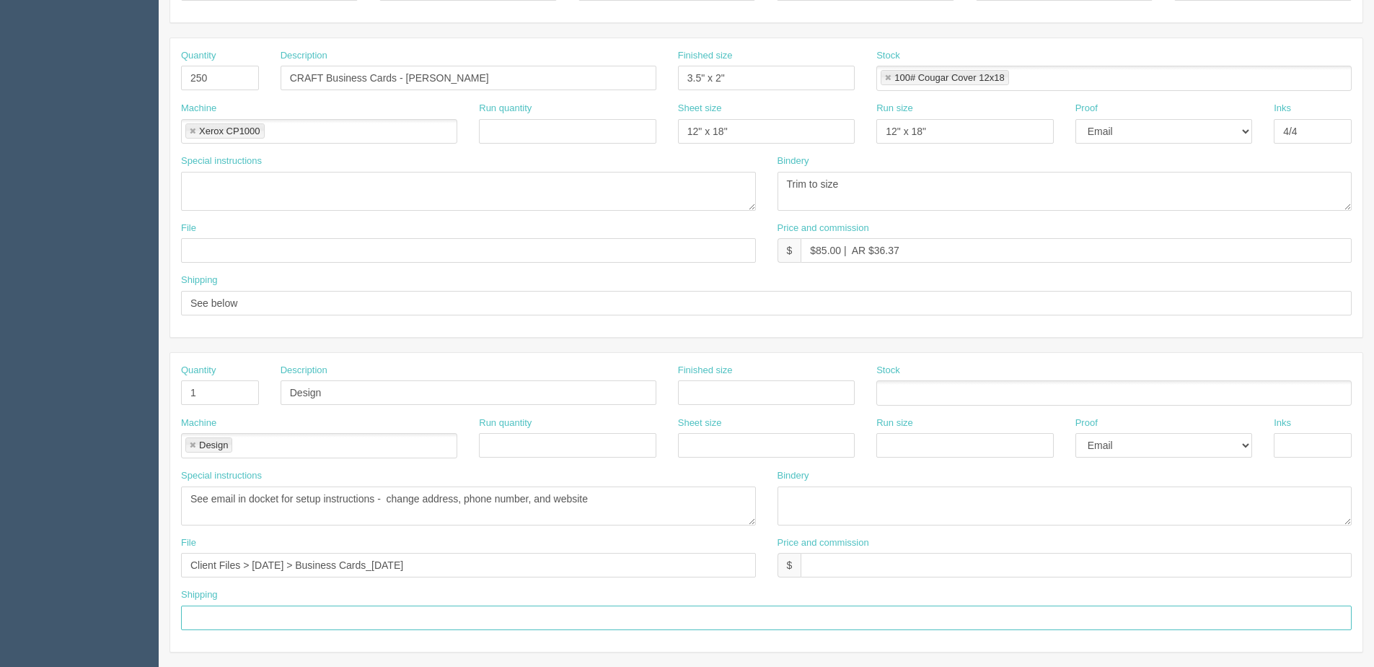
scroll to position [0, 0]
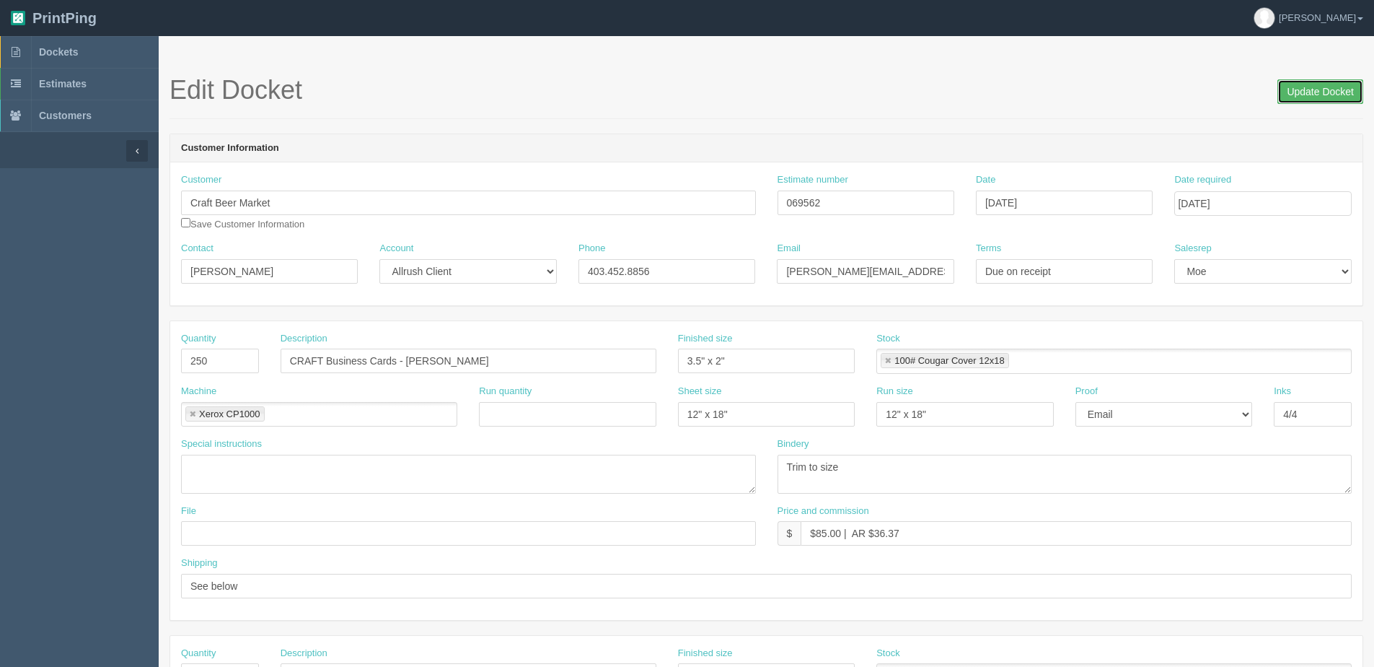
click at [1310, 82] on input "Update Docket" at bounding box center [1321, 91] width 86 height 25
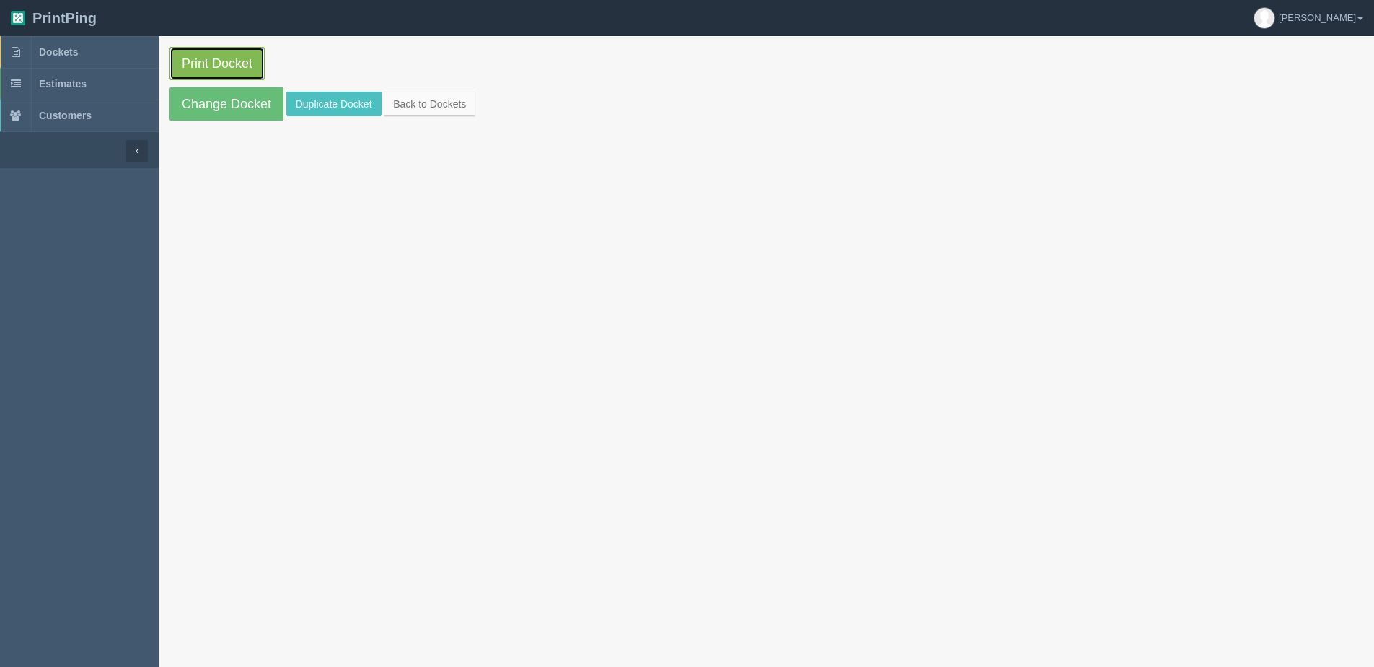
click at [206, 53] on link "Print Docket" at bounding box center [217, 63] width 95 height 33
click at [396, 101] on link "Back to Dockets" at bounding box center [430, 104] width 92 height 25
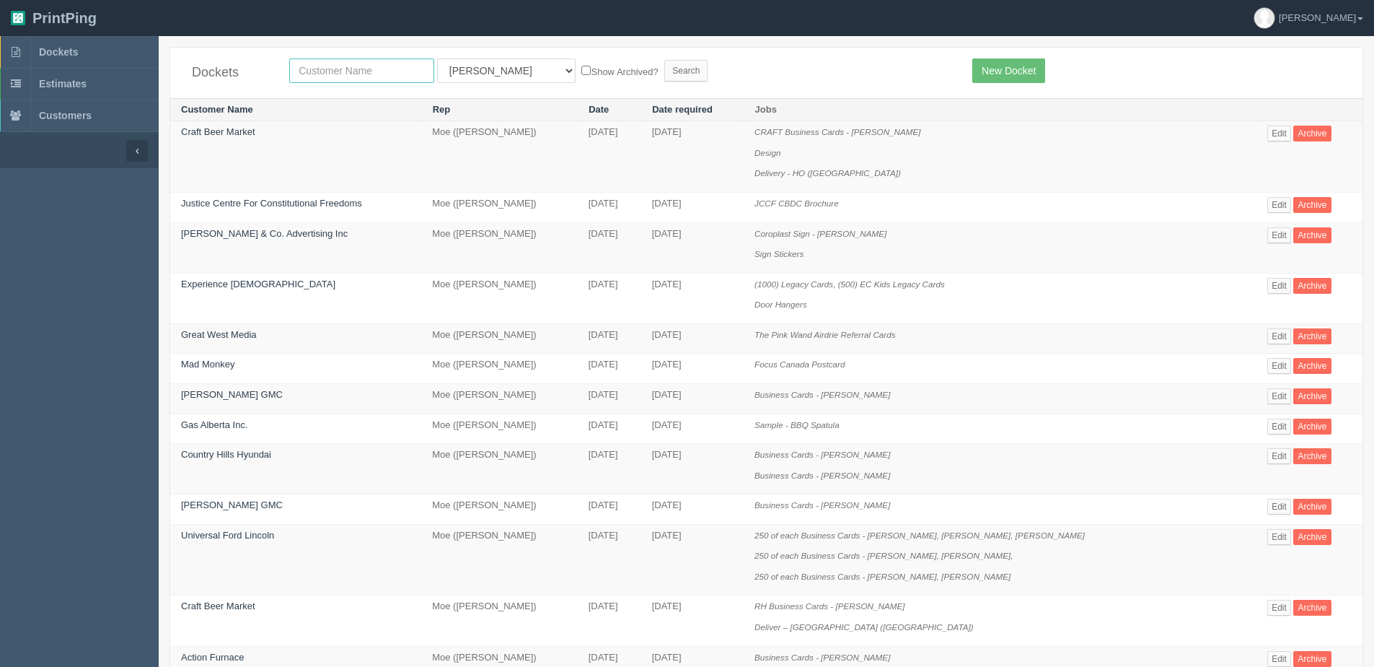
click at [310, 64] on input "text" at bounding box center [361, 70] width 145 height 25
type input "justice"
click at [665, 60] on input "Search" at bounding box center [686, 71] width 43 height 22
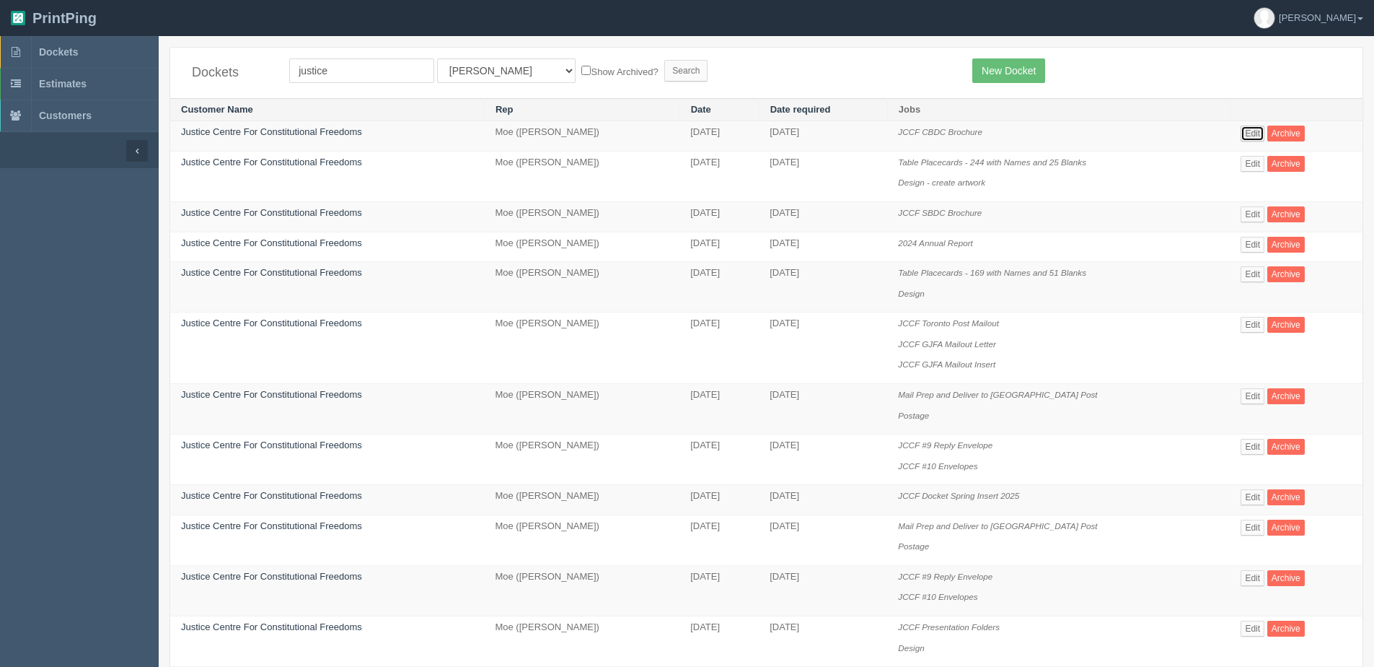
click at [1255, 130] on link "Edit" at bounding box center [1253, 134] width 24 height 16
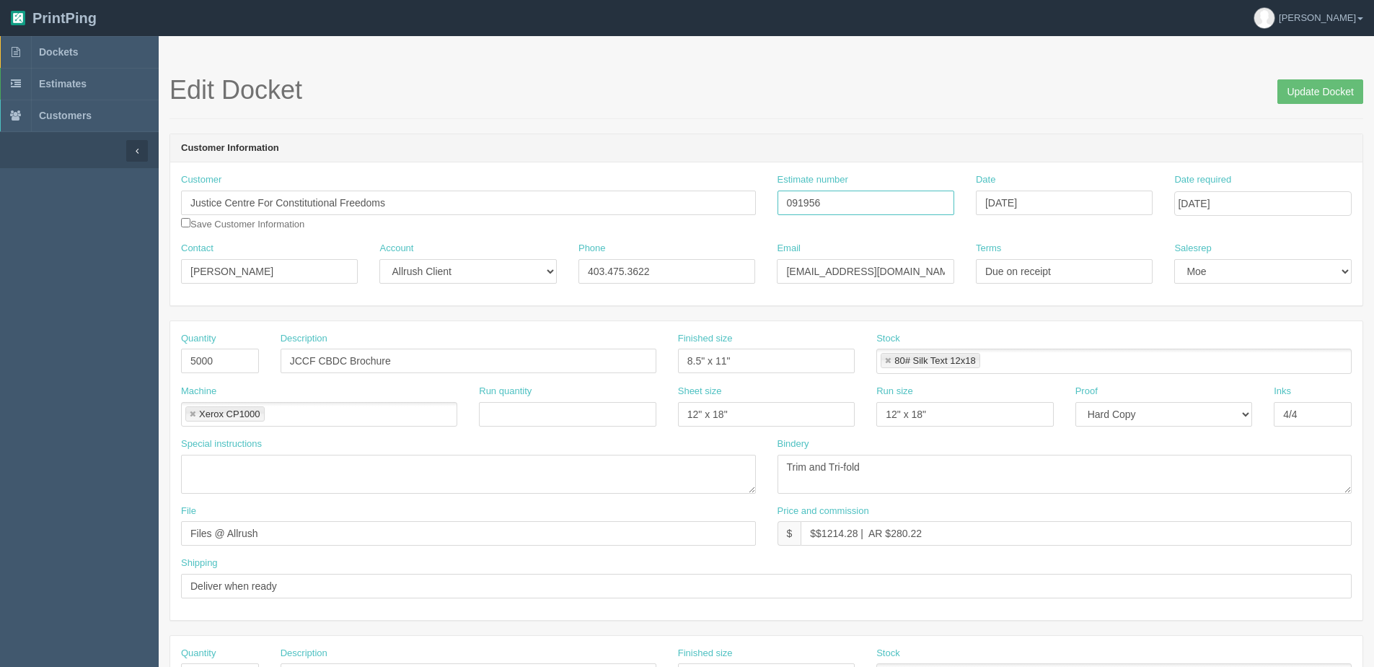
drag, startPoint x: 812, startPoint y: 203, endPoint x: 579, endPoint y: 216, distance: 232.7
click at [608, 216] on div "Customer Justice Centre For Constitutional Freedoms Save Customer Information E…" at bounding box center [766, 207] width 1193 height 69
